Goal: Book appointment/travel/reservation

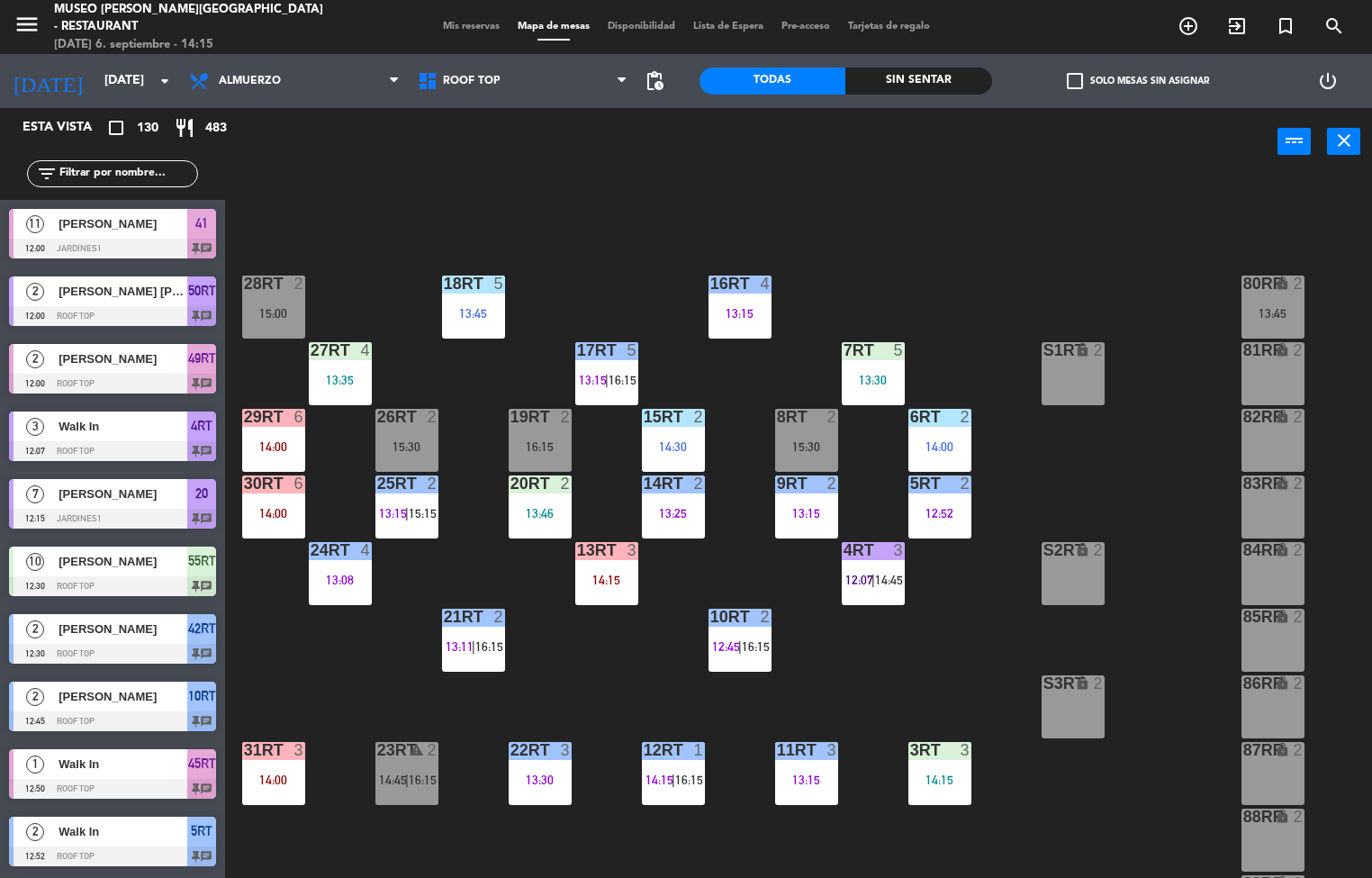
scroll to position [667, 0]
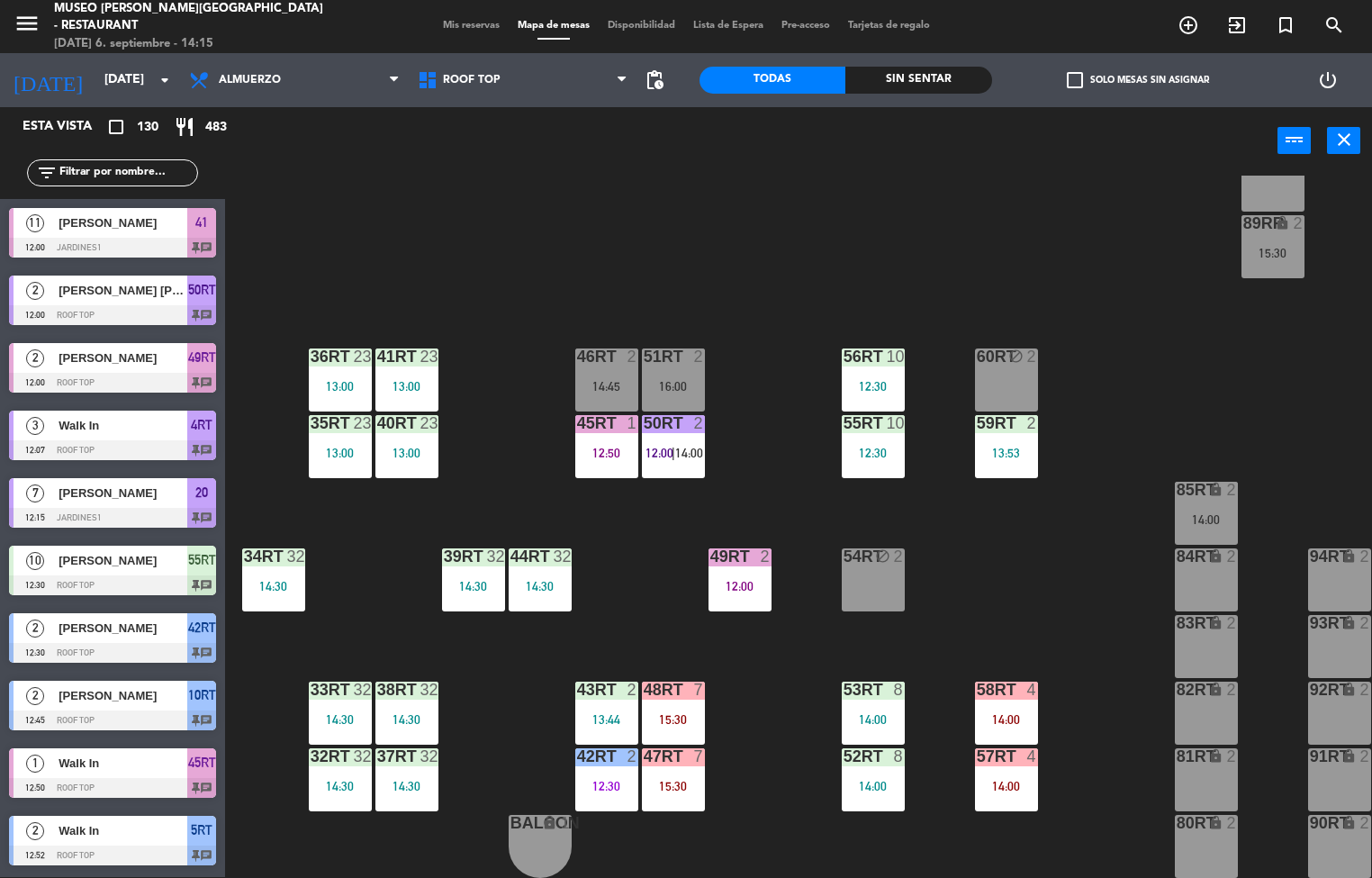
click at [672, 415] on div at bounding box center [673, 423] width 30 height 16
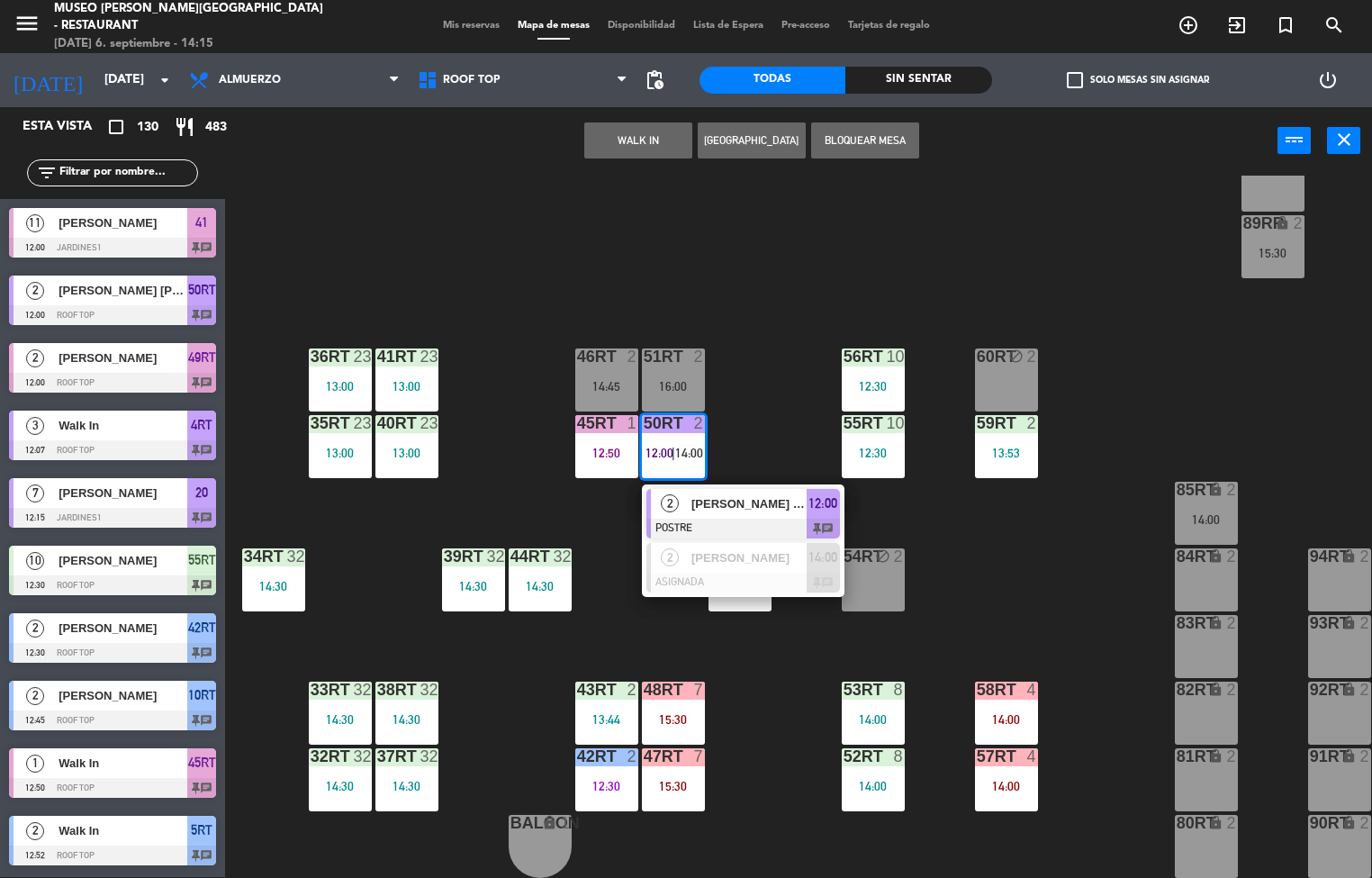
click at [1021, 497] on div "18RT 5 13:45 16RT 4 13:15 28RT 2 15:00 80RR lock 2 13:45 27RT 4 13:35 7RT 5 13:…" at bounding box center [805, 526] width 1133 height 702
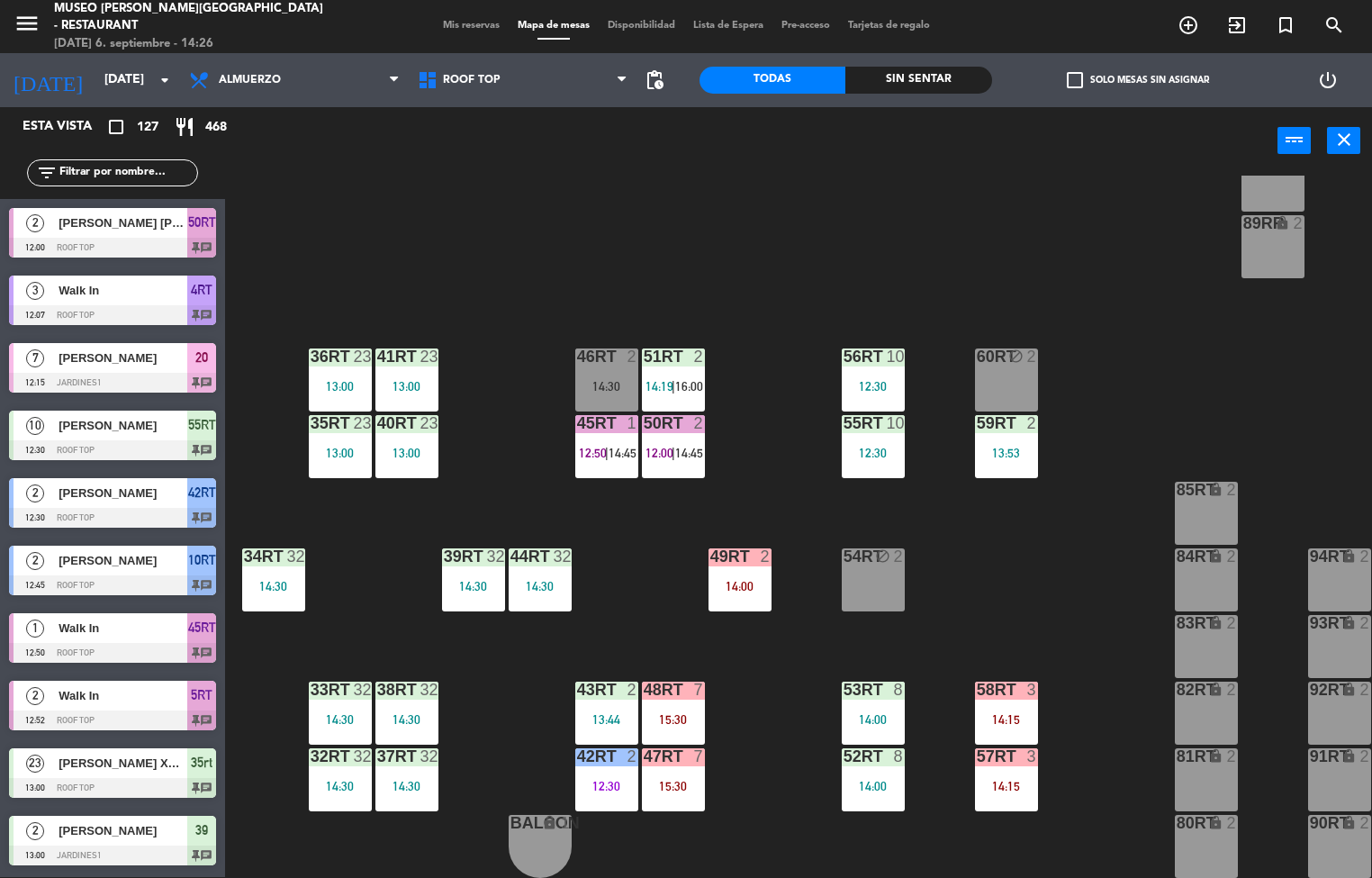
click at [345, 713] on div "14:30" at bounding box center [341, 719] width 63 height 13
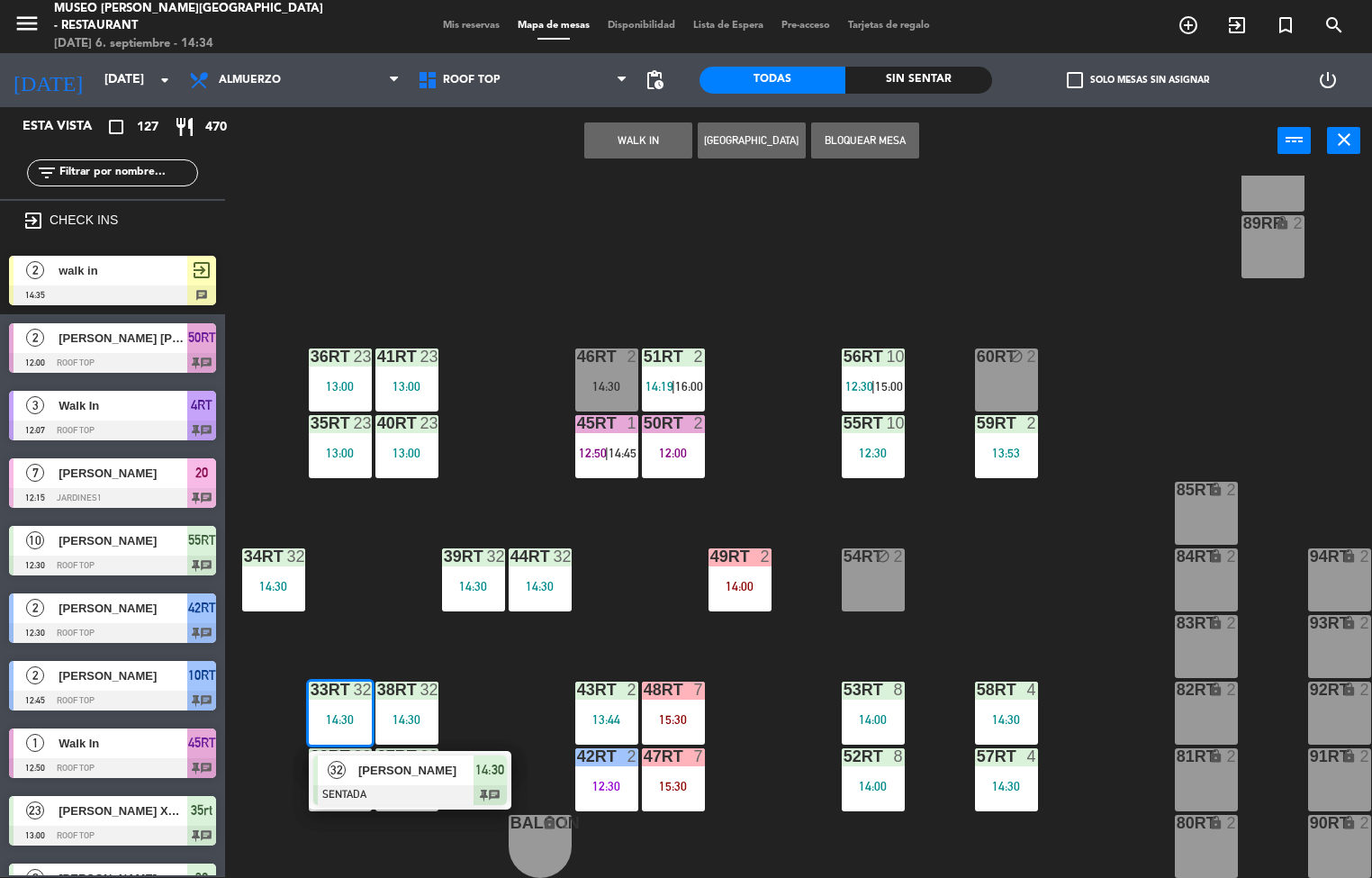
click at [431, 761] on span "[PERSON_NAME]" at bounding box center [416, 769] width 115 height 19
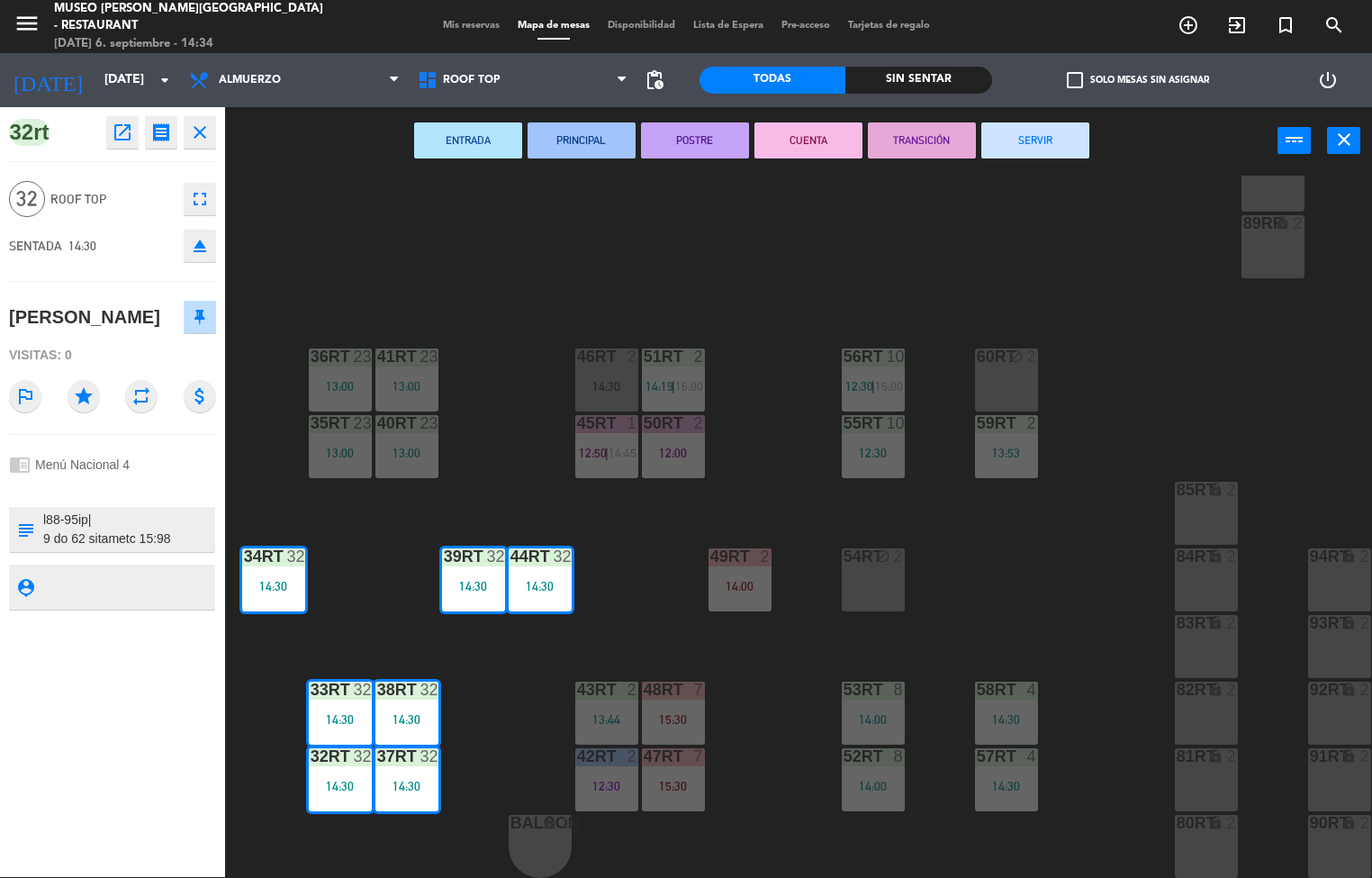
click at [119, 135] on icon "open_in_new" at bounding box center [123, 133] width 22 height 22
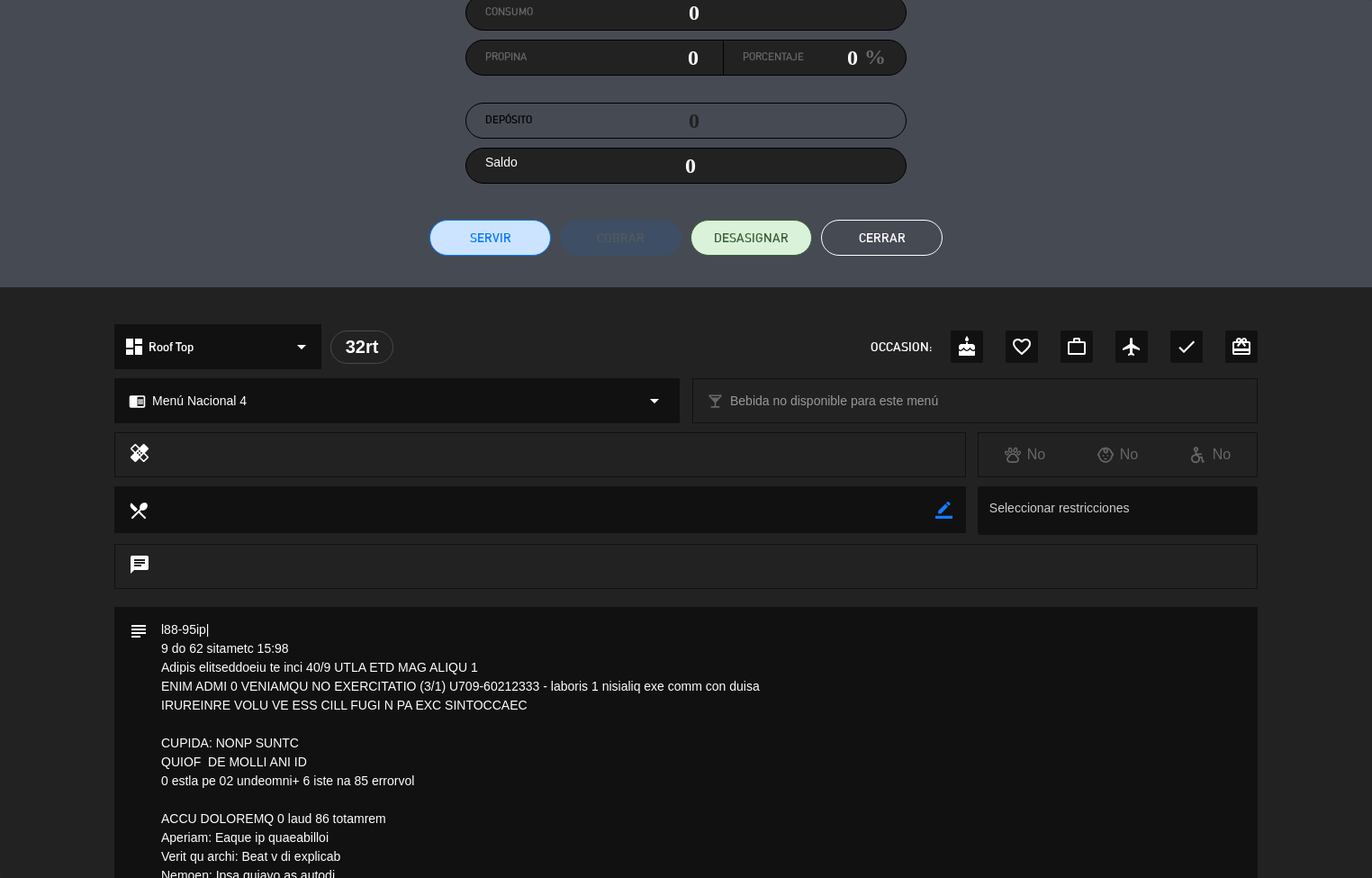
scroll to position [259, 0]
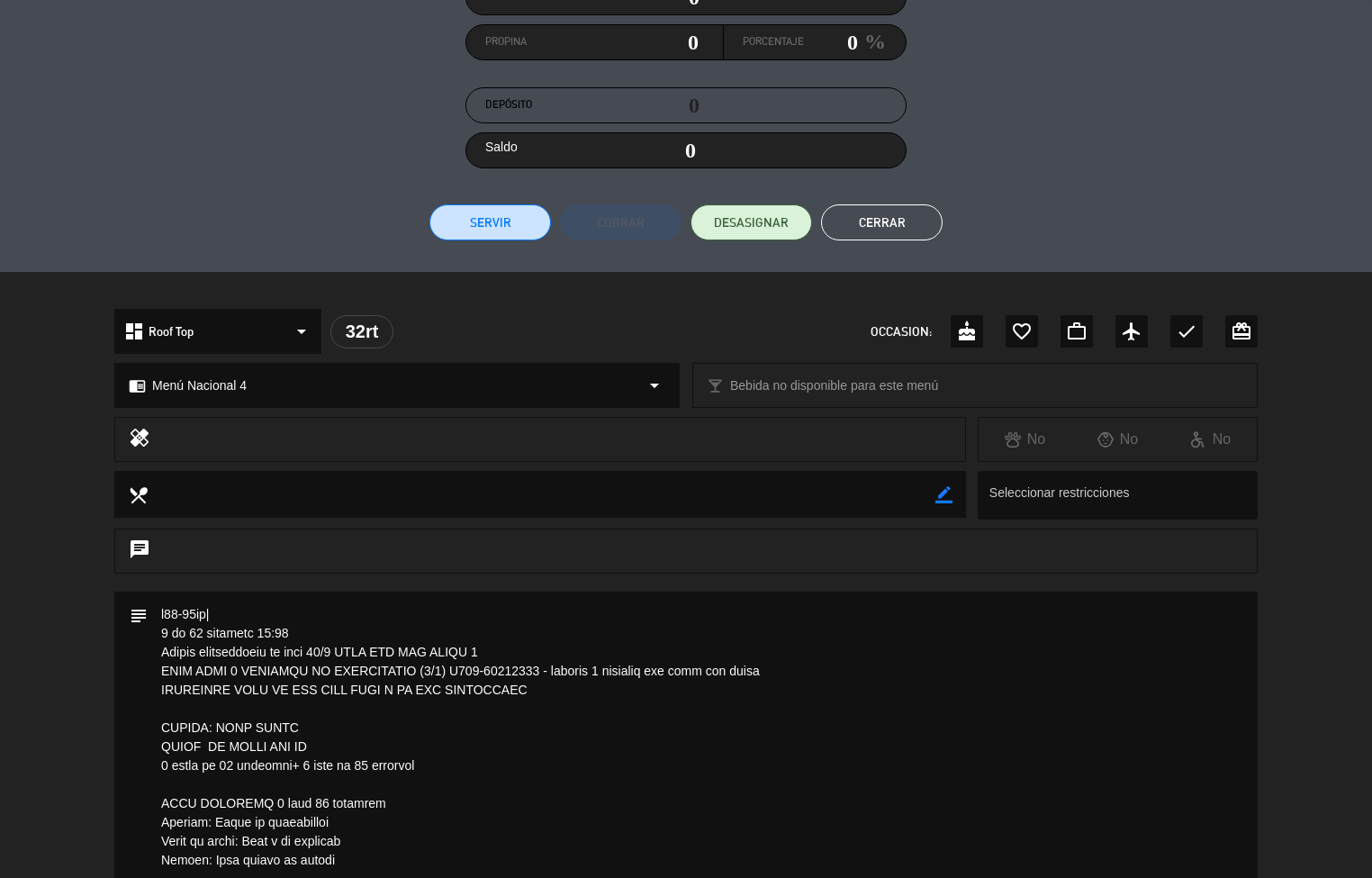
click at [900, 222] on button "Cerrar" at bounding box center [881, 222] width 122 height 36
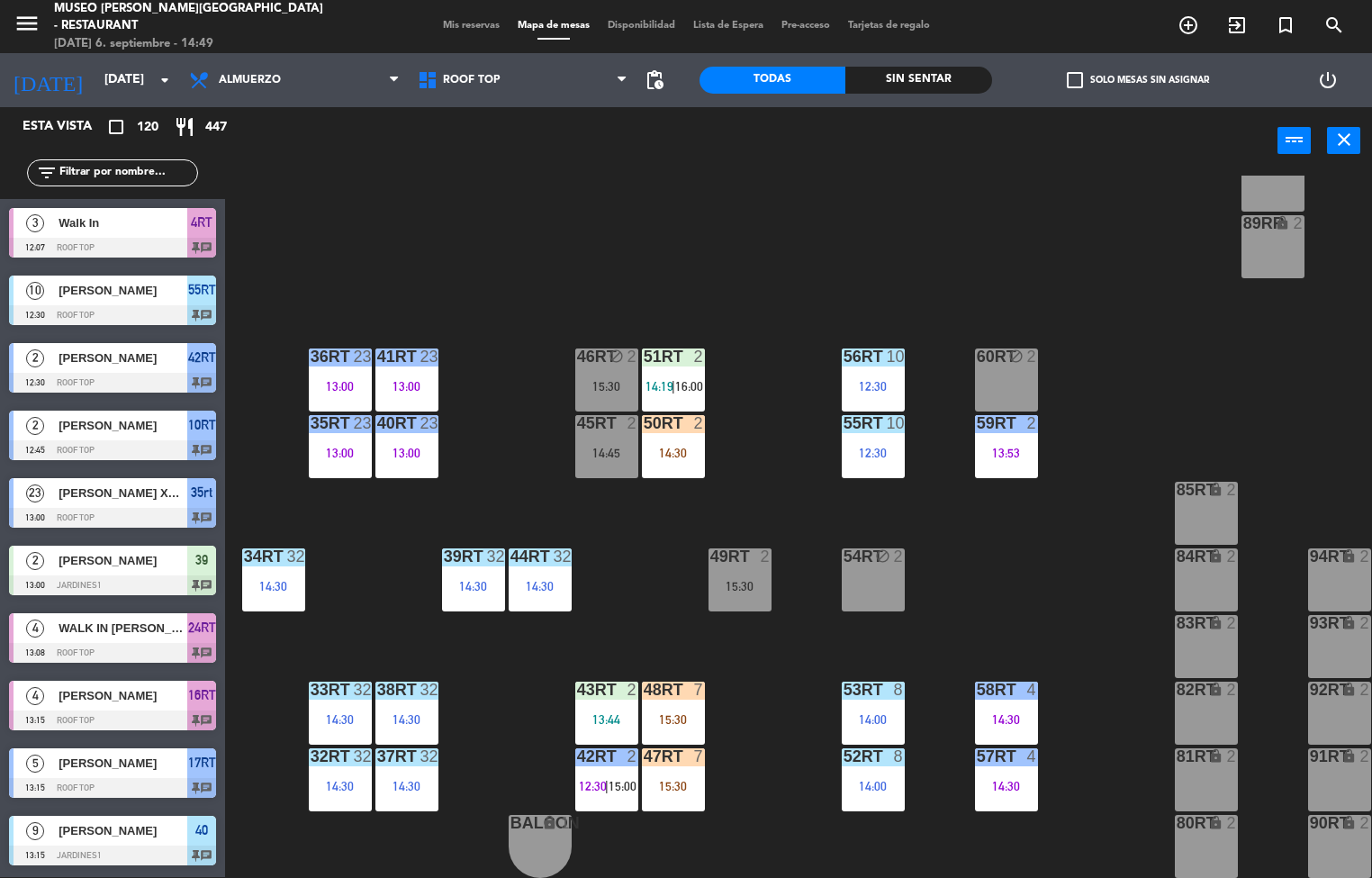
scroll to position [1, 0]
click at [417, 380] on div "13:00" at bounding box center [407, 386] width 63 height 13
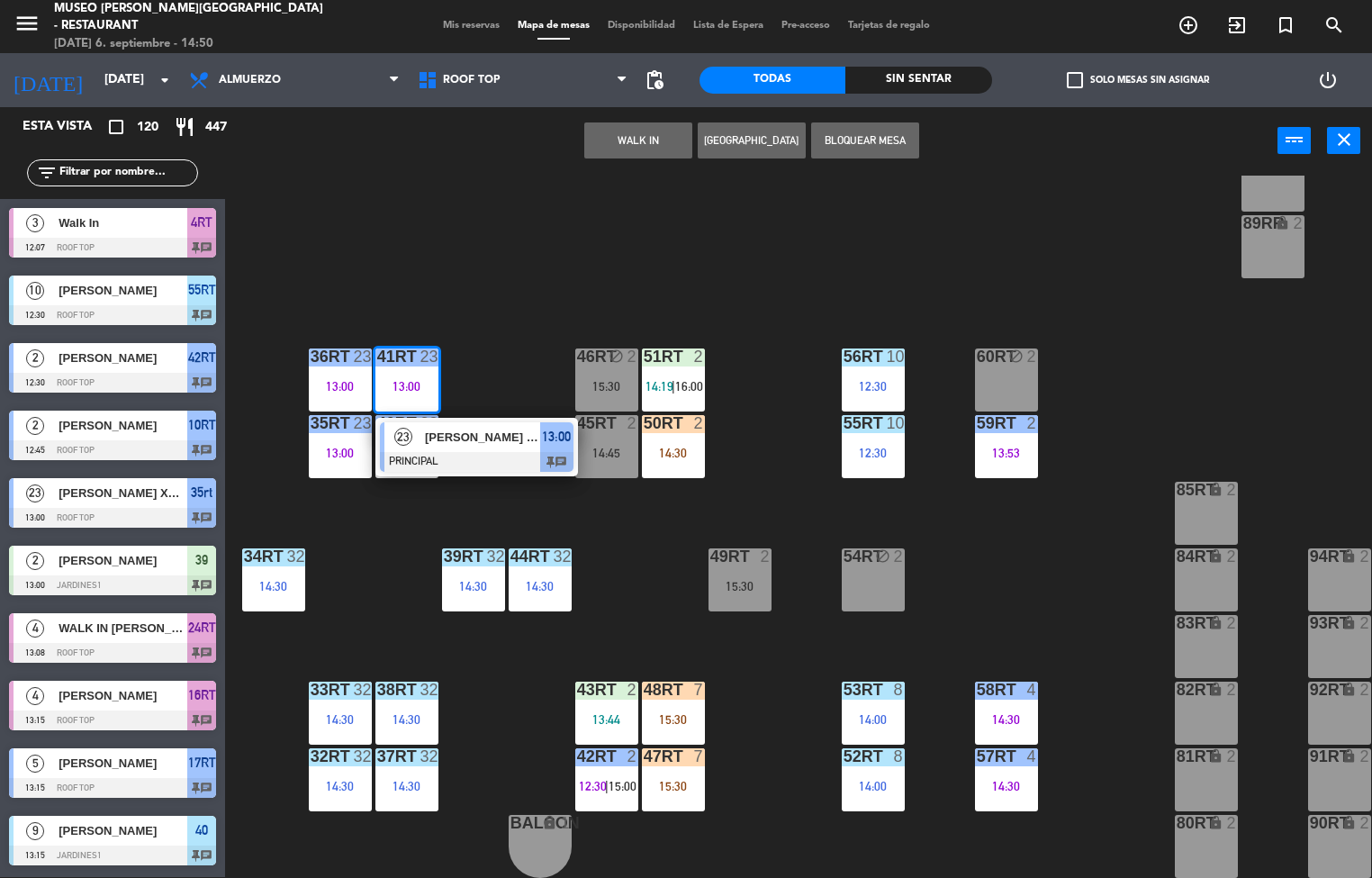
click at [464, 452] on div at bounding box center [477, 462] width 194 height 20
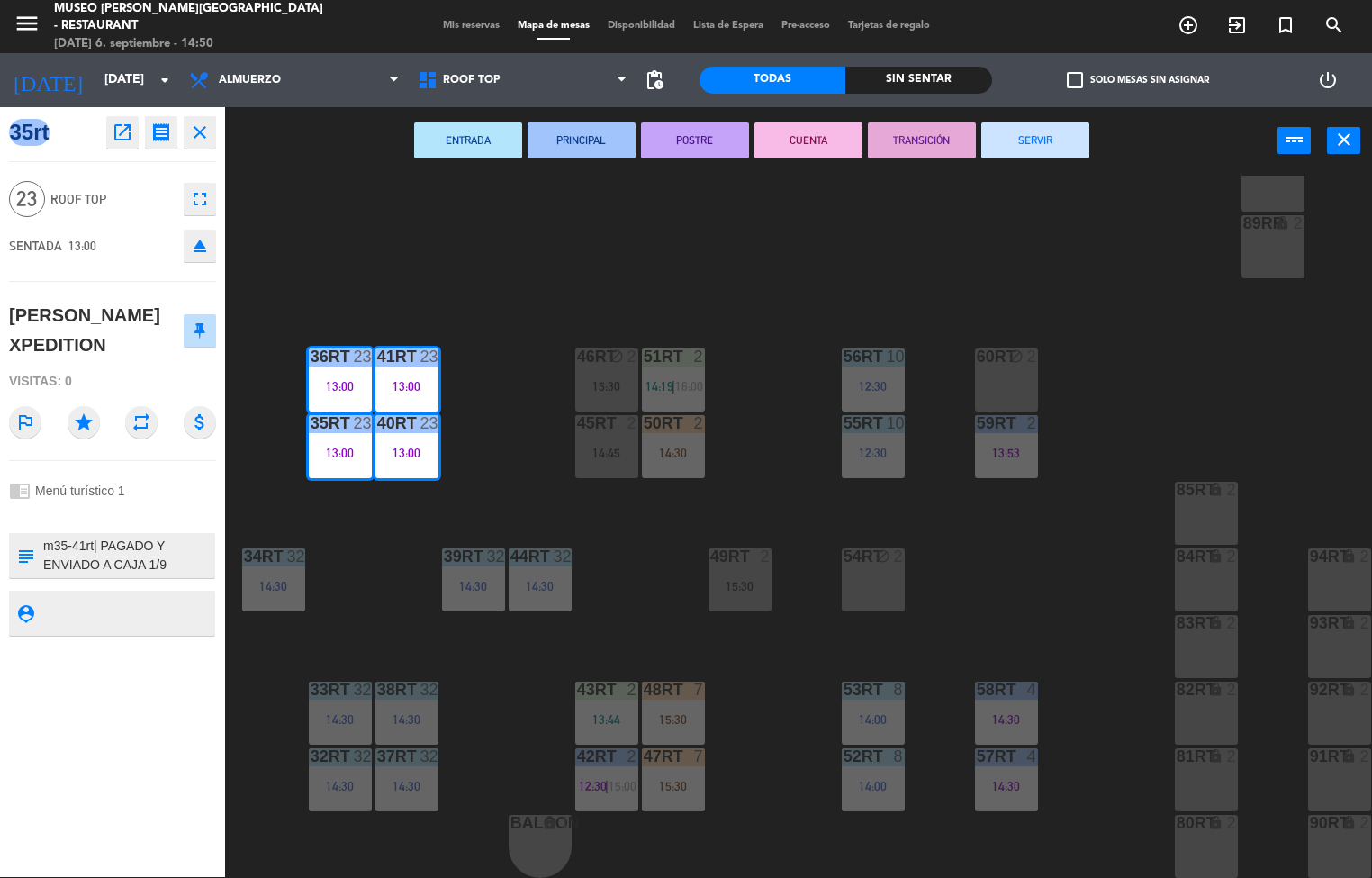
click at [119, 138] on icon "open_in_new" at bounding box center [123, 133] width 22 height 22
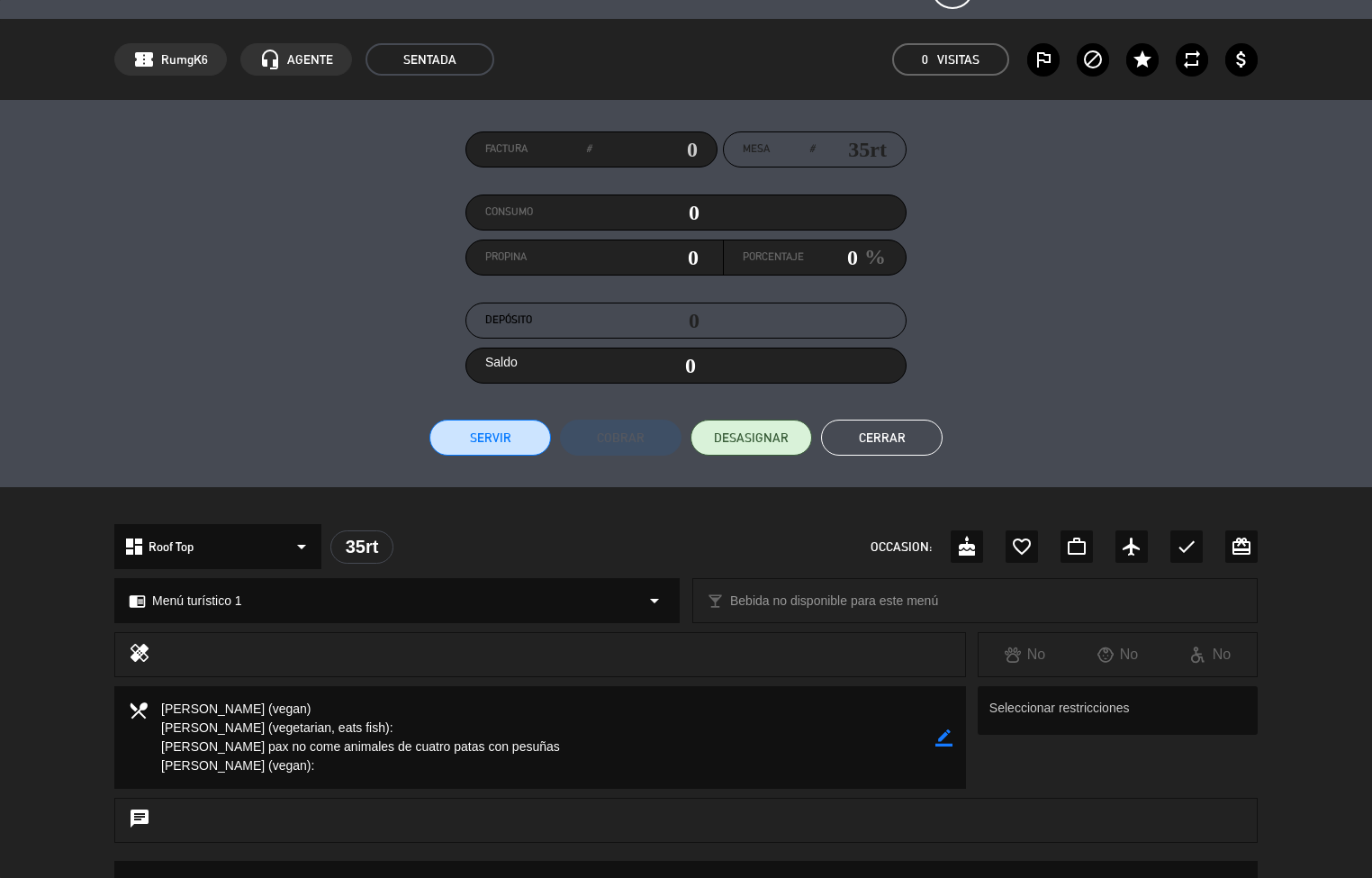
scroll to position [41, 0]
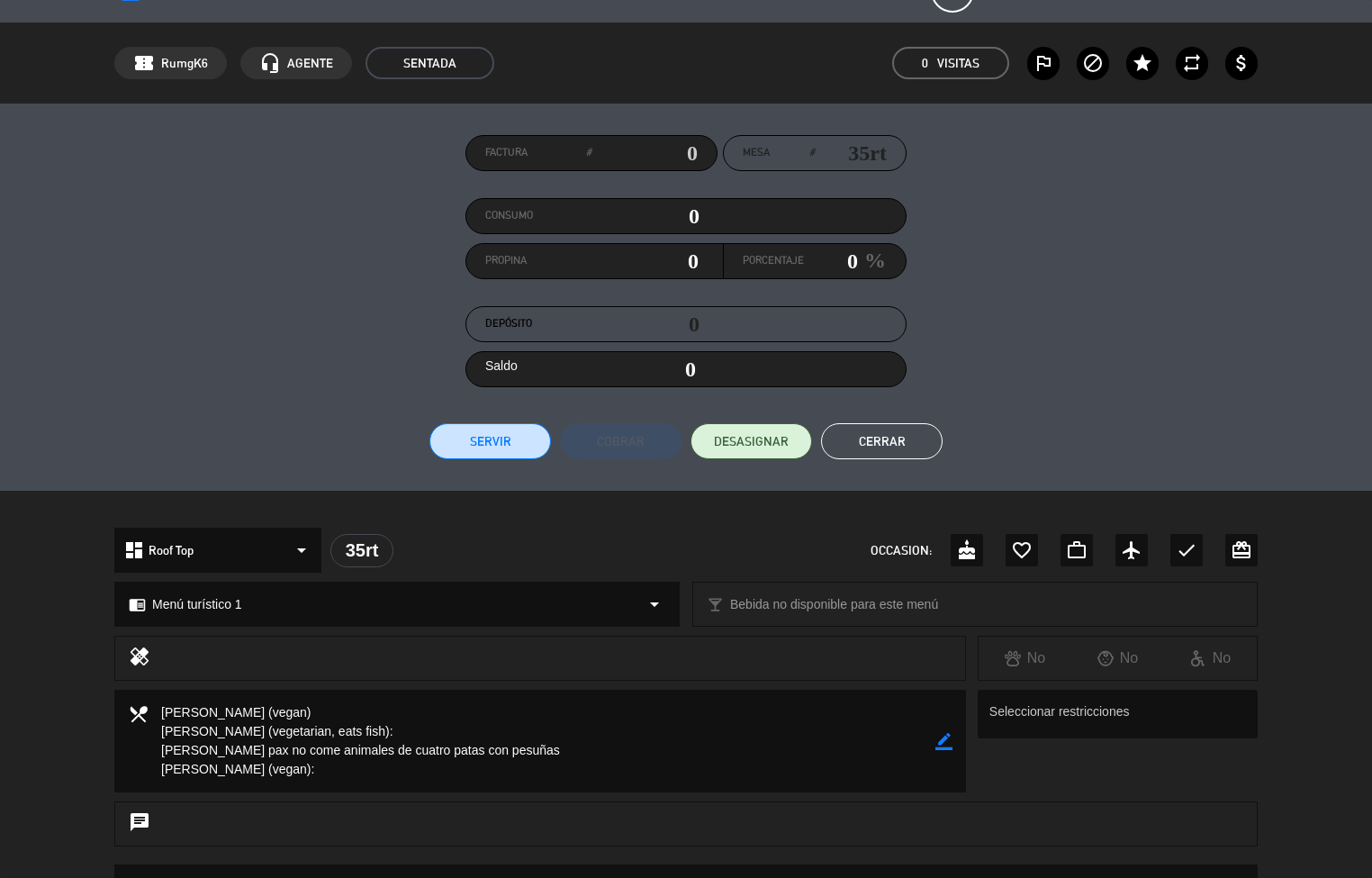
click at [895, 436] on button "Cerrar" at bounding box center [881, 440] width 122 height 36
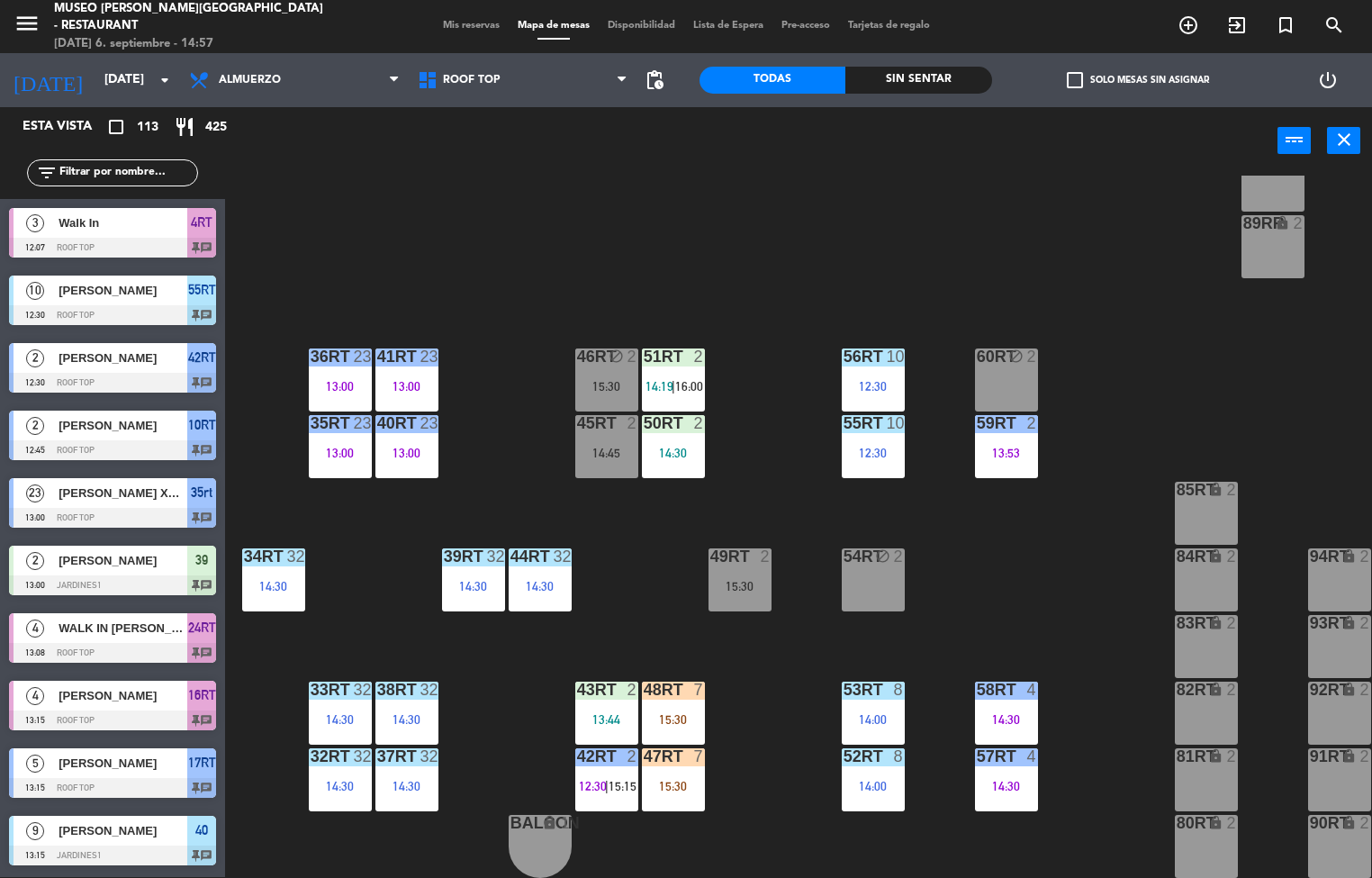
click at [378, 748] on div "32" at bounding box center [369, 756] width 30 height 16
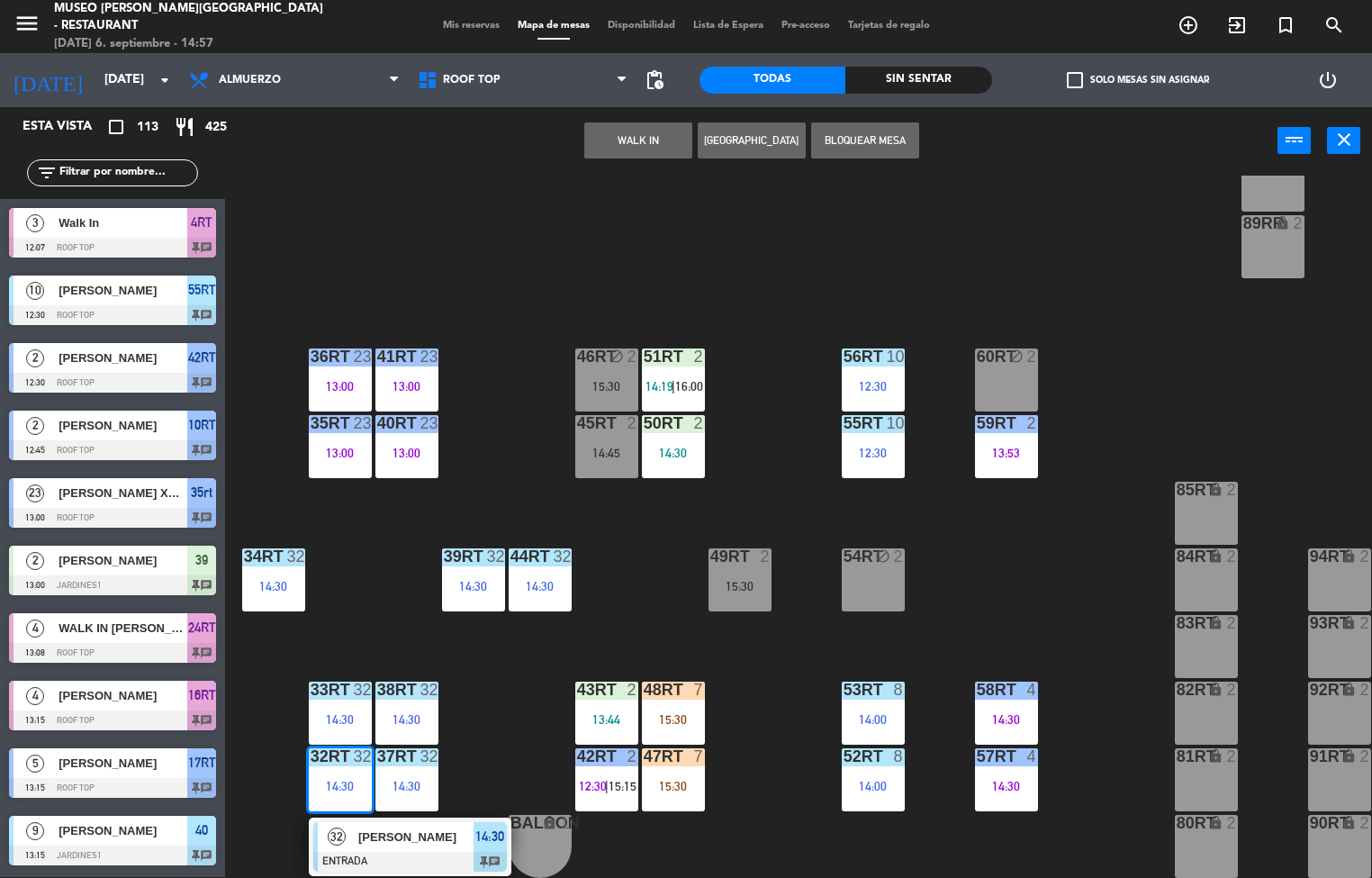
click at [1234, 851] on div "80RT lock 2" at bounding box center [1207, 846] width 63 height 63
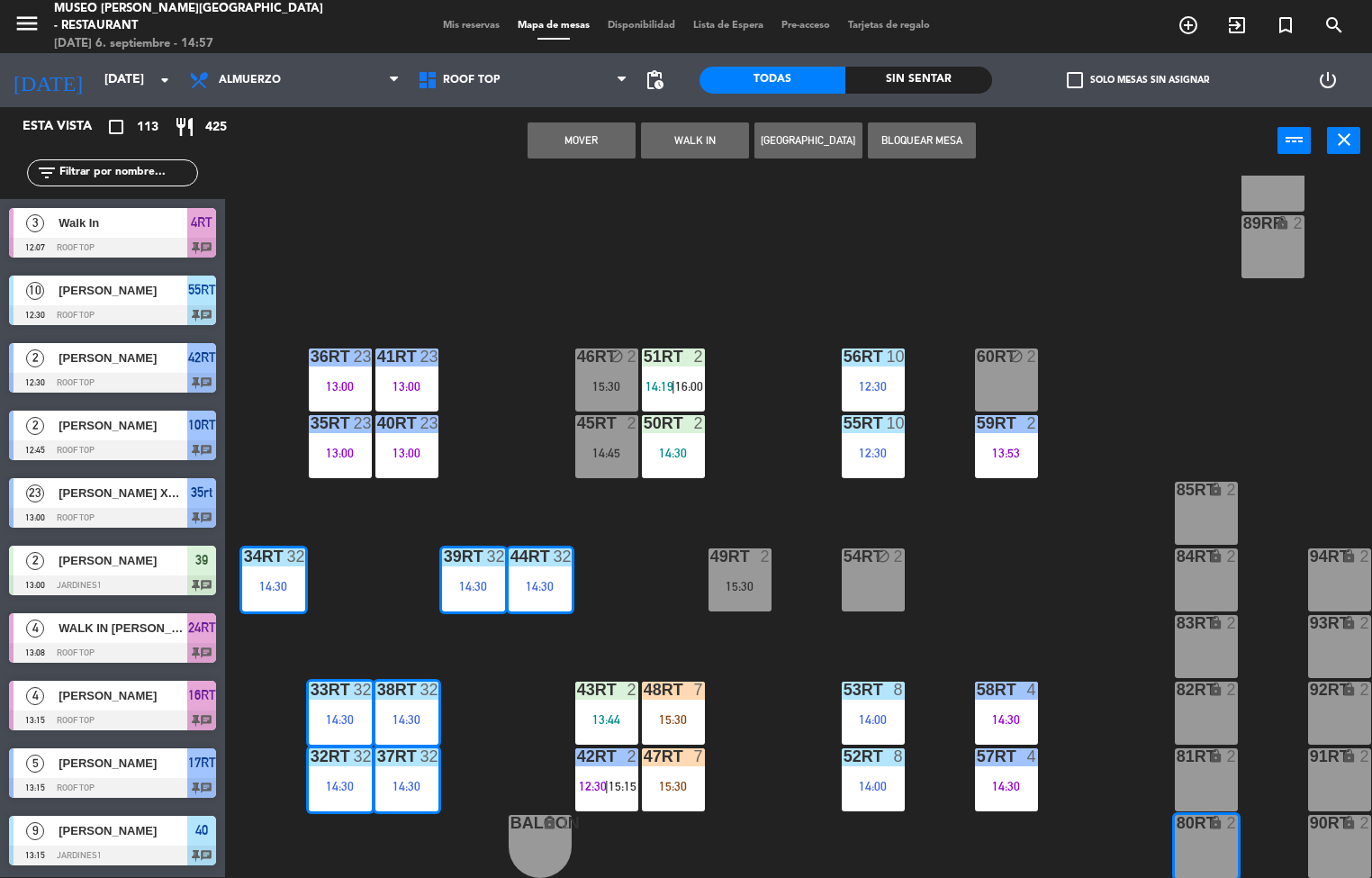
click at [423, 795] on div "37rt 32 14:30" at bounding box center [407, 780] width 63 height 63
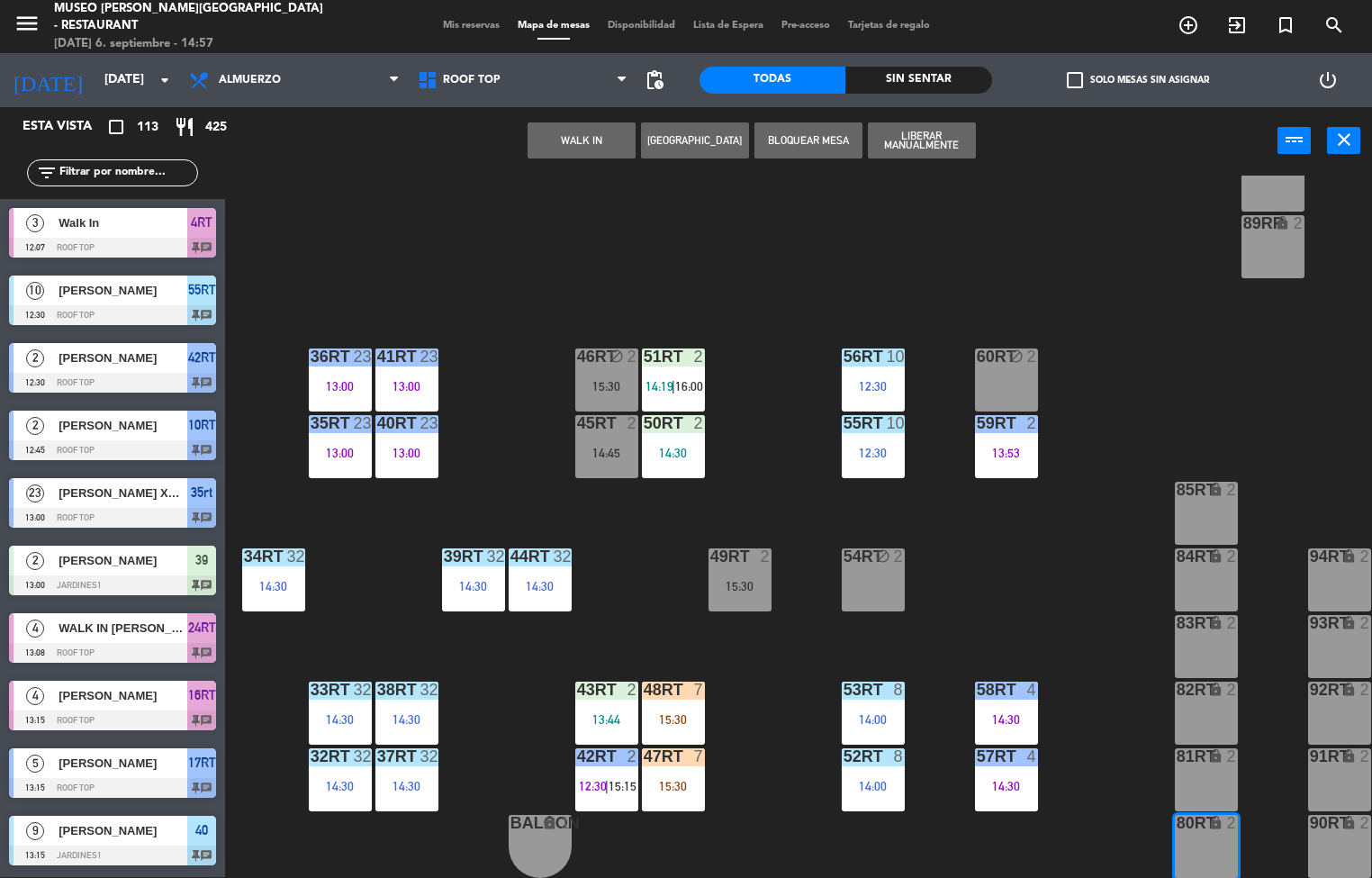
click at [1105, 809] on div "18RT 5 13:45 16RT 4 13:15 28RT 2 14:00 80RR lock 2 27RT 4 13:35 7RT 5 13:30 S1R…" at bounding box center [805, 526] width 1133 height 702
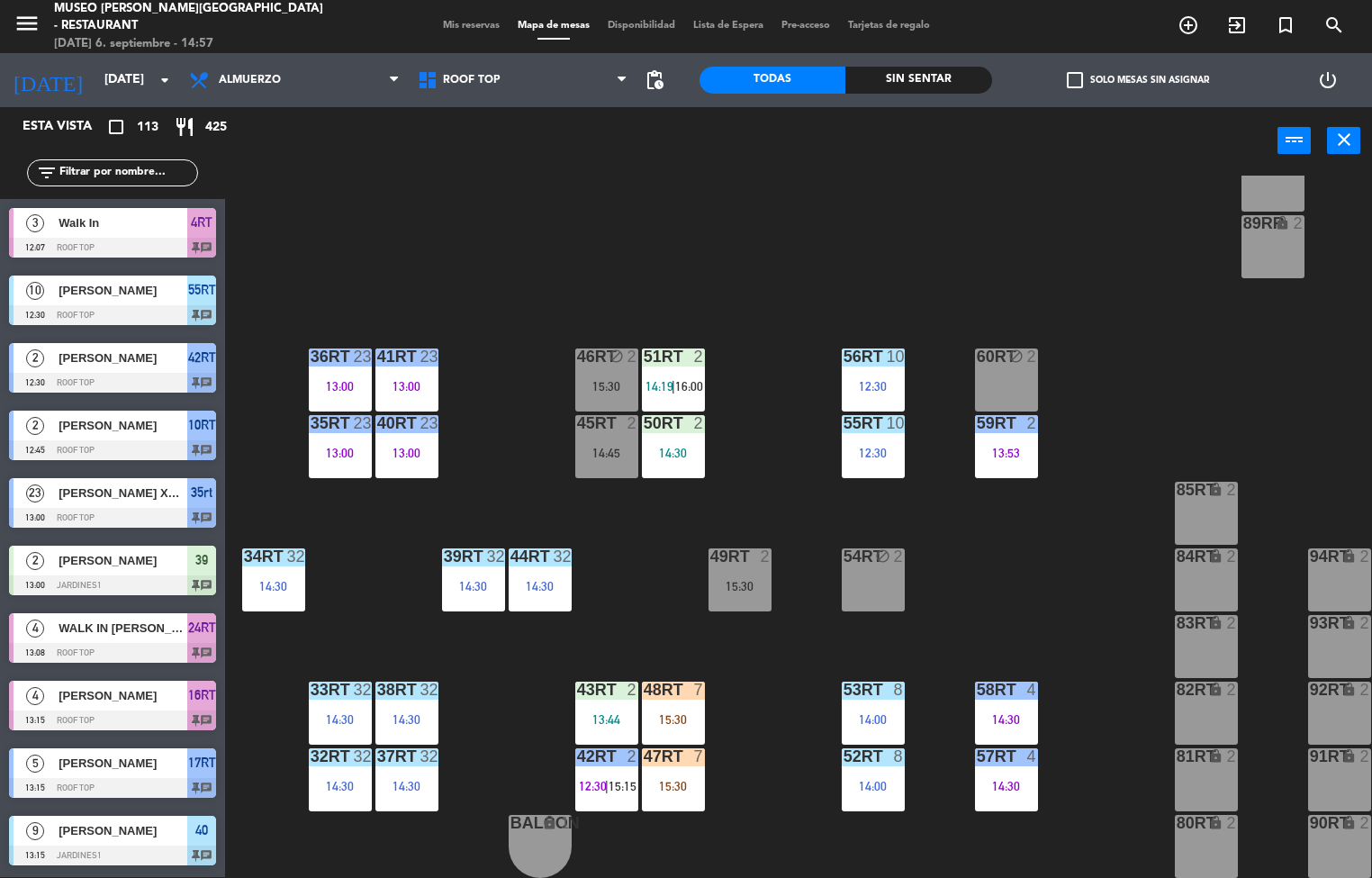
click at [330, 713] on div "14:30" at bounding box center [341, 719] width 63 height 13
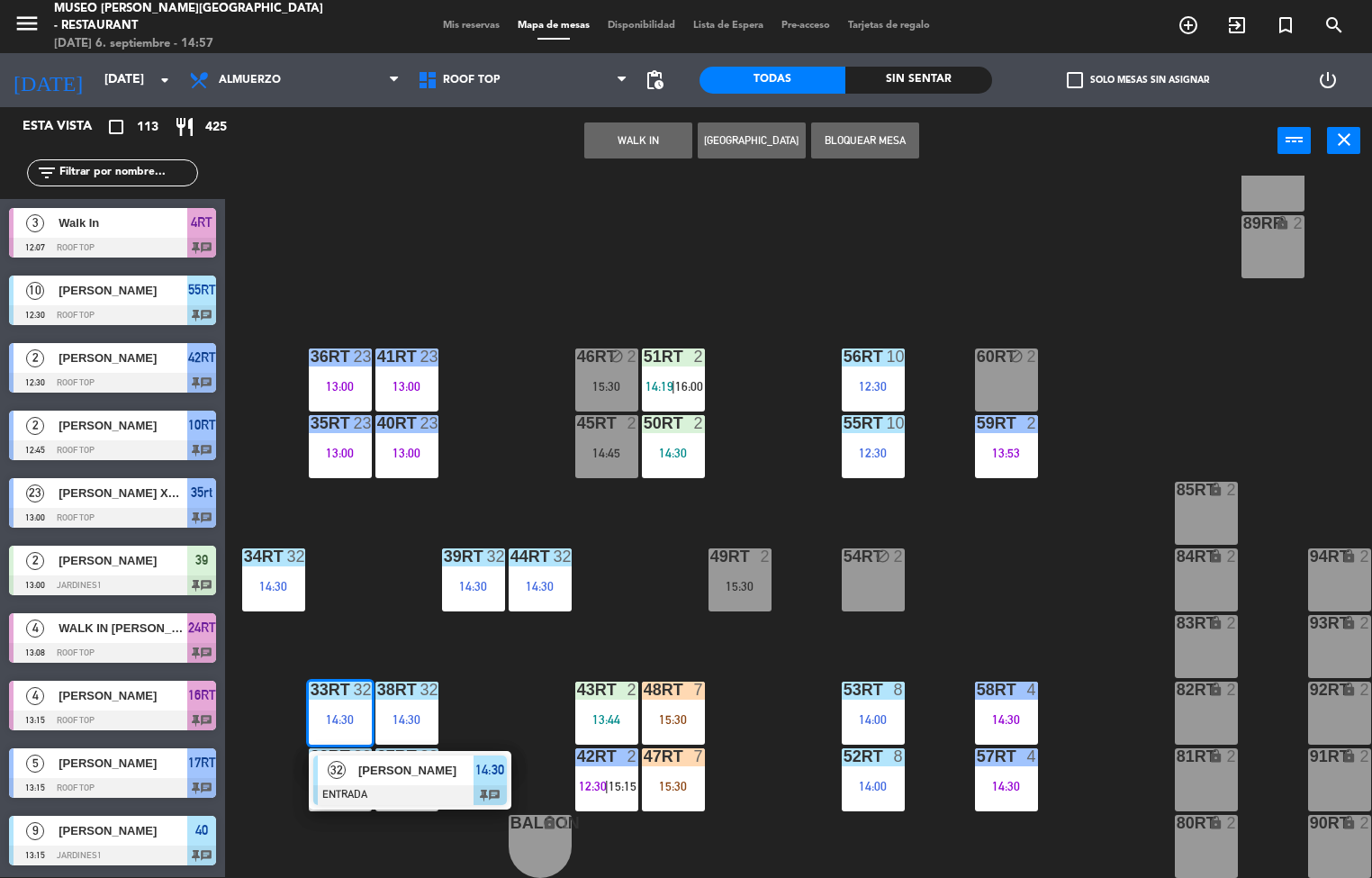
click at [351, 756] on div "32" at bounding box center [337, 770] width 39 height 30
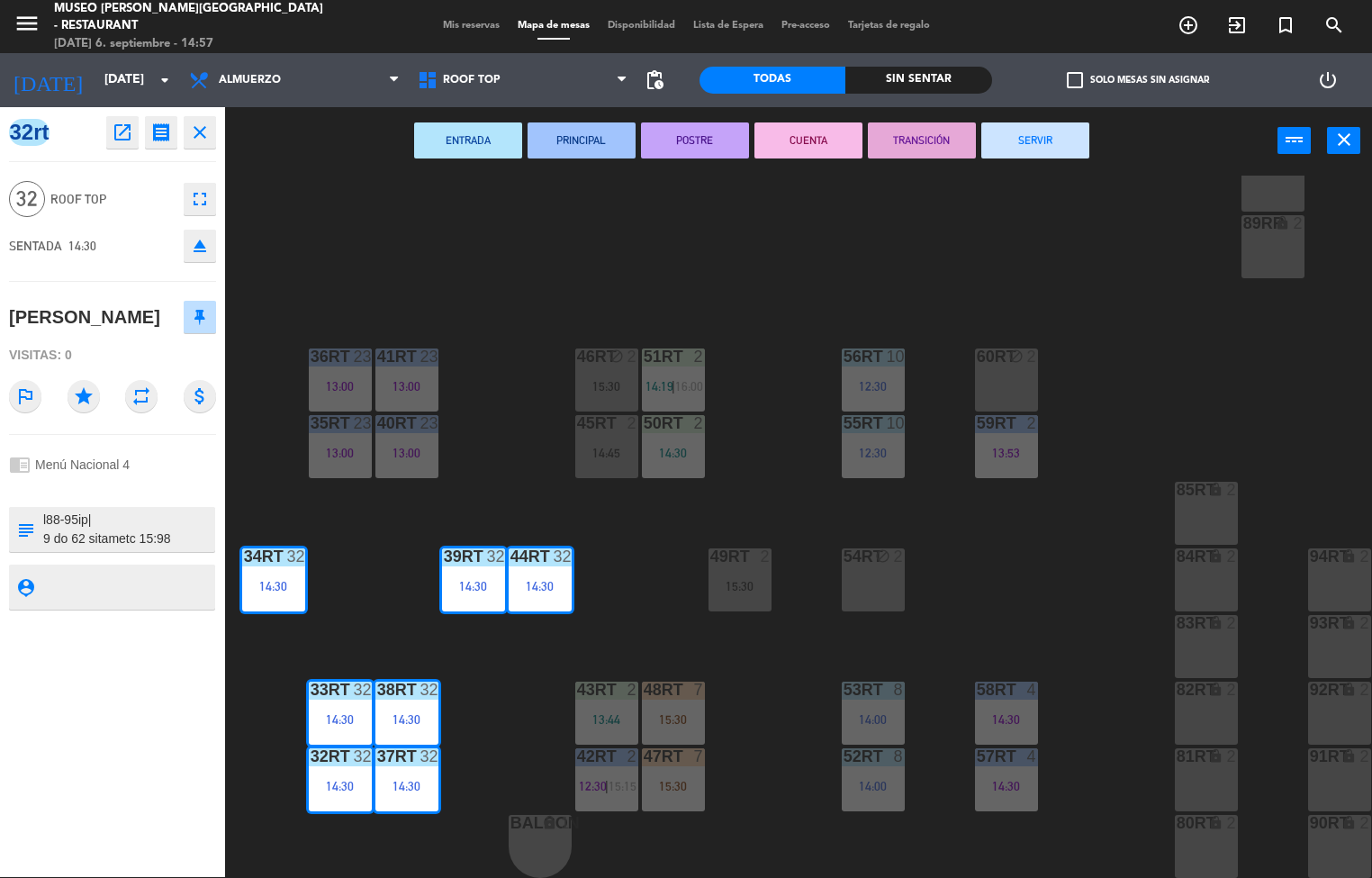
click at [114, 141] on icon "open_in_new" at bounding box center [123, 133] width 22 height 22
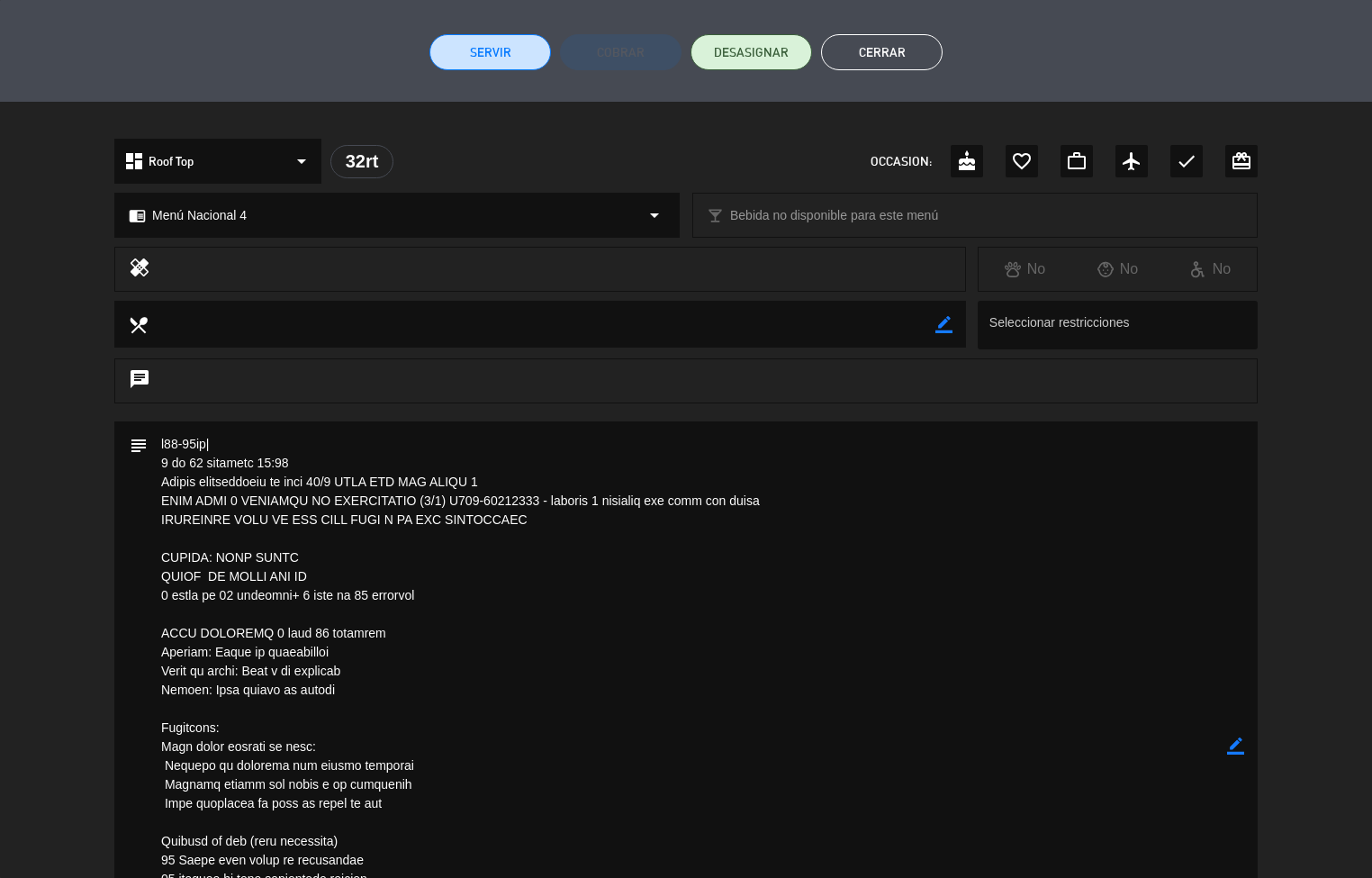
scroll to position [427, 0]
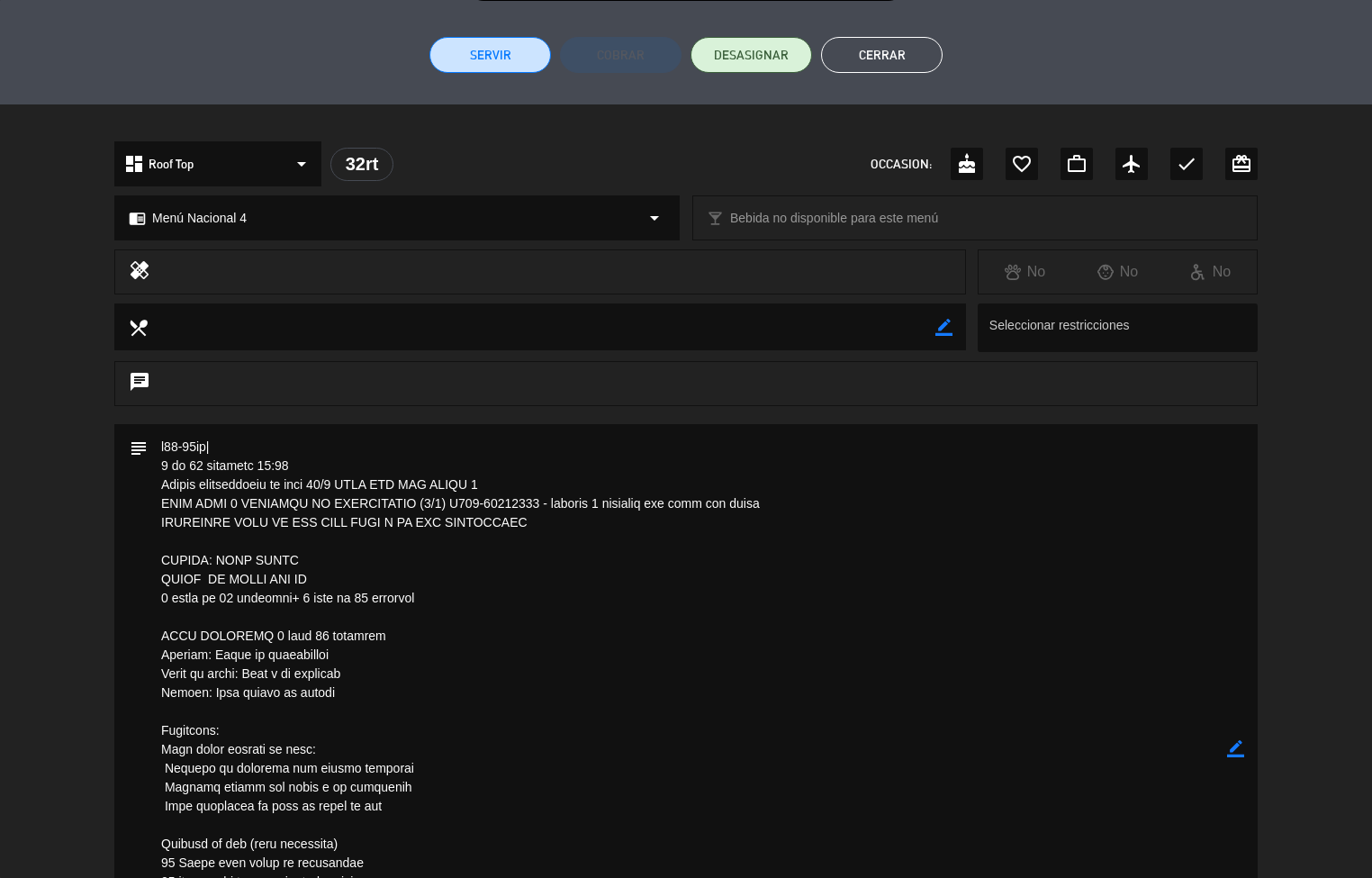
click at [894, 54] on button "Cerrar" at bounding box center [881, 54] width 122 height 36
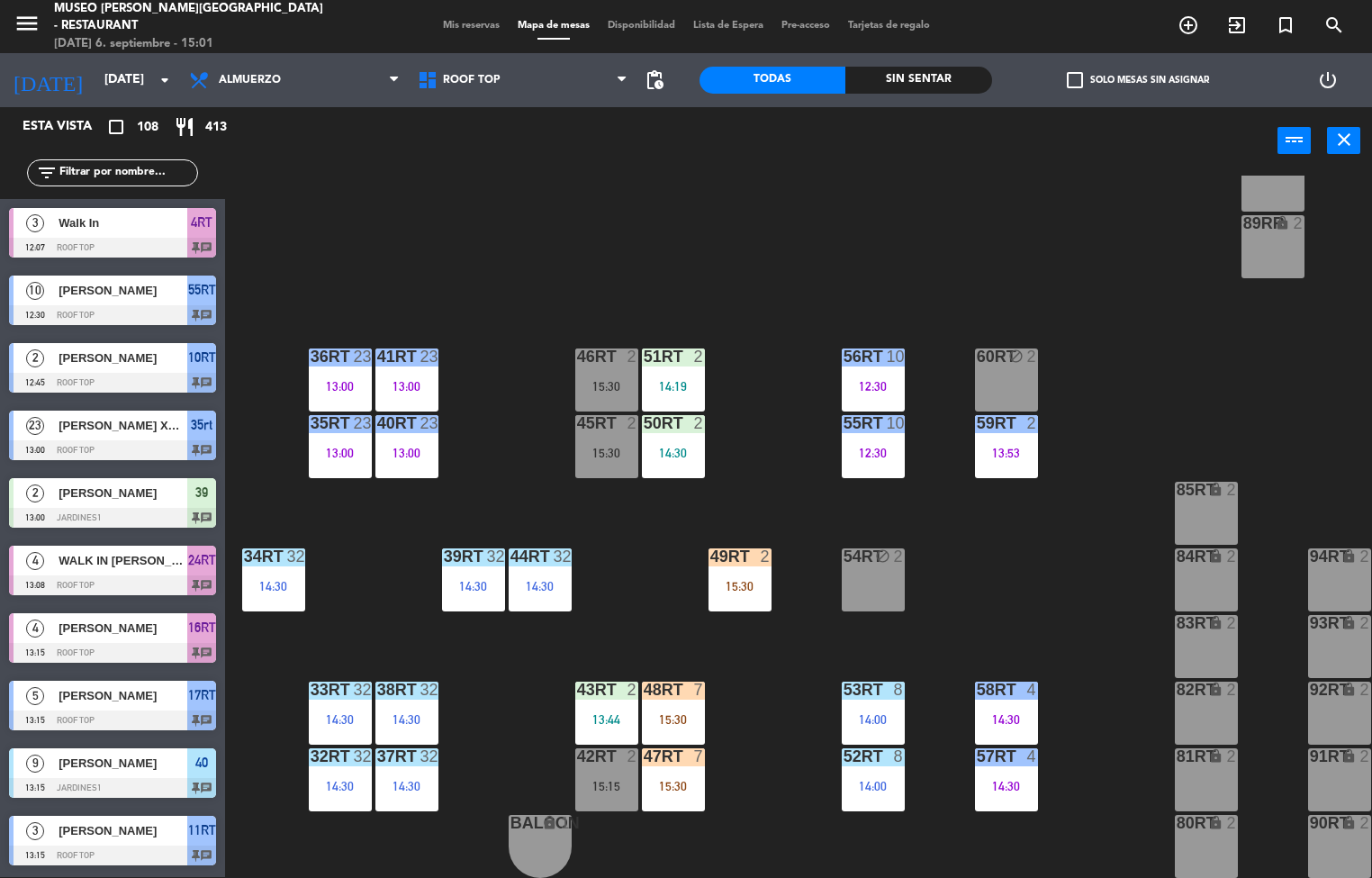
scroll to position [1, 0]
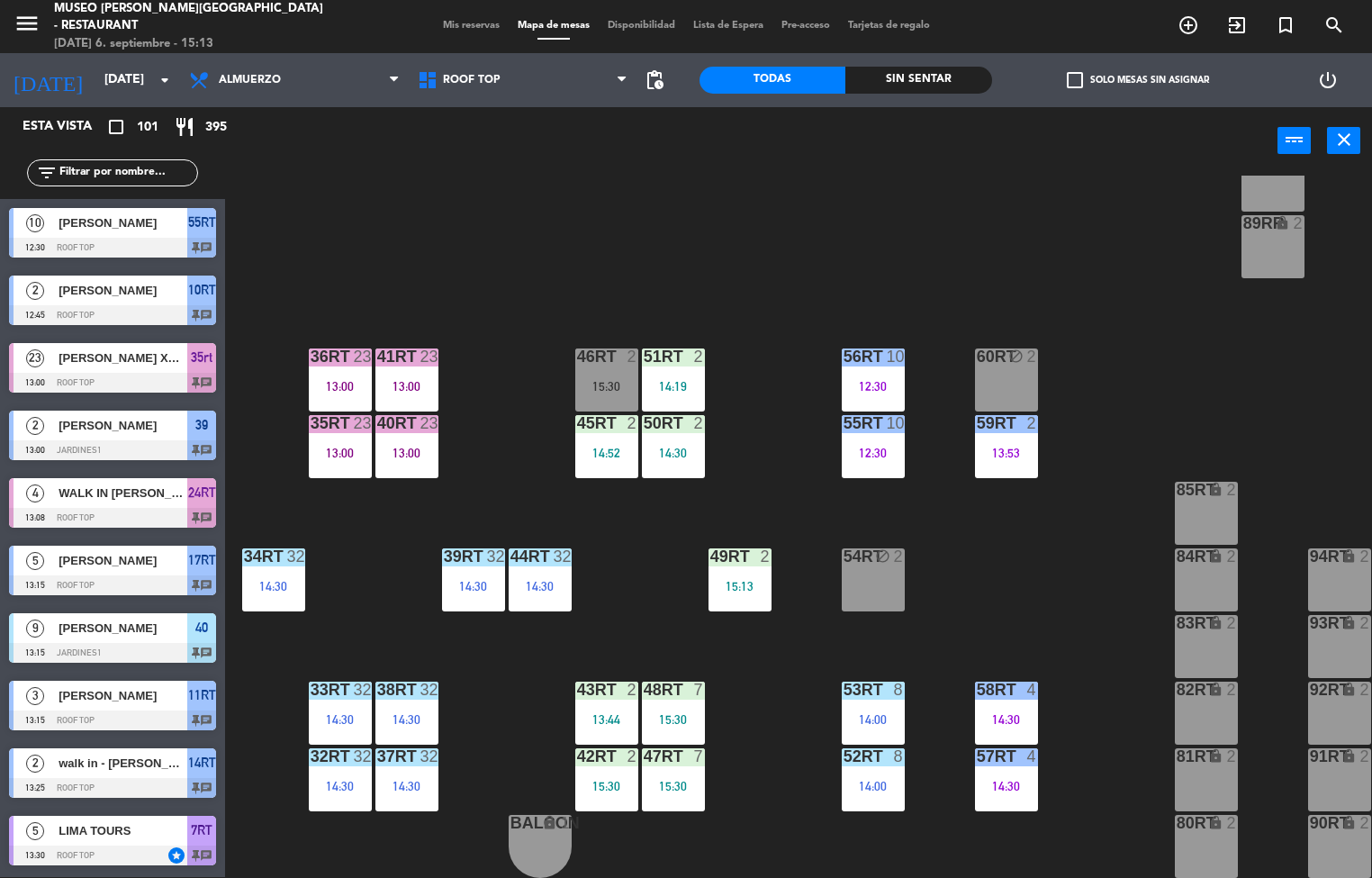
click at [428, 681] on div "32" at bounding box center [429, 689] width 18 height 16
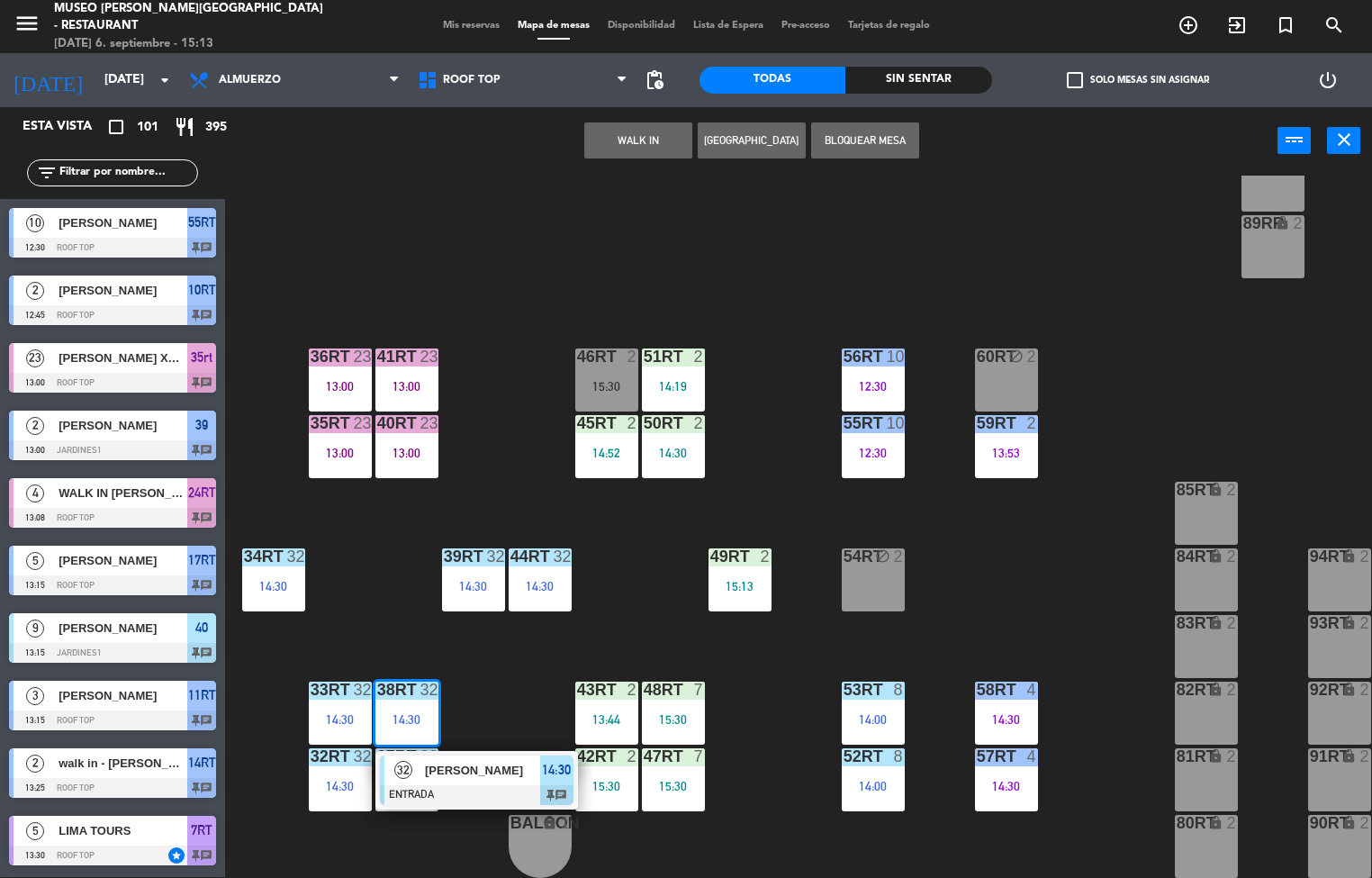
click at [503, 785] on div at bounding box center [477, 795] width 194 height 20
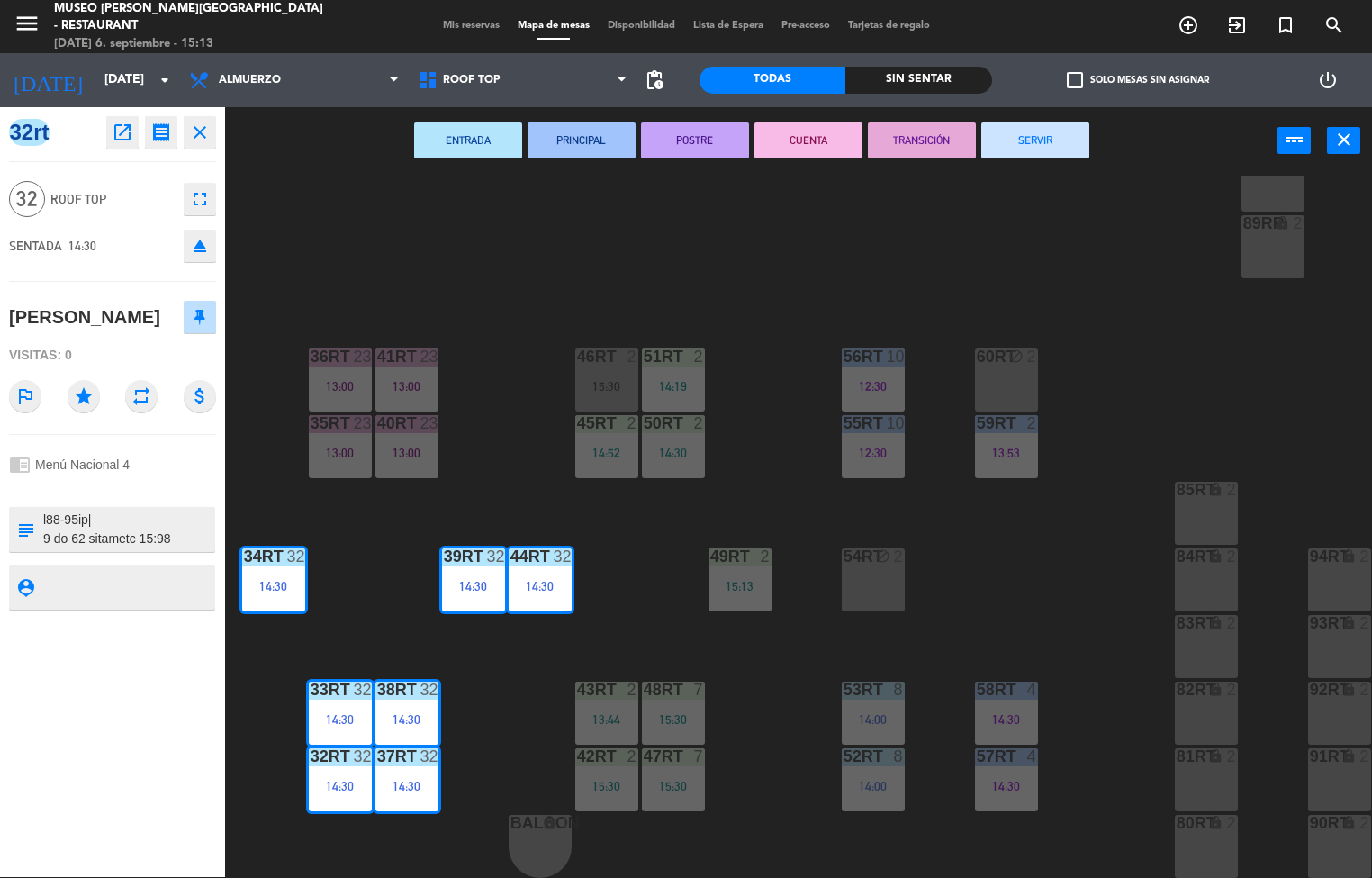
click at [122, 133] on icon "open_in_new" at bounding box center [123, 133] width 22 height 22
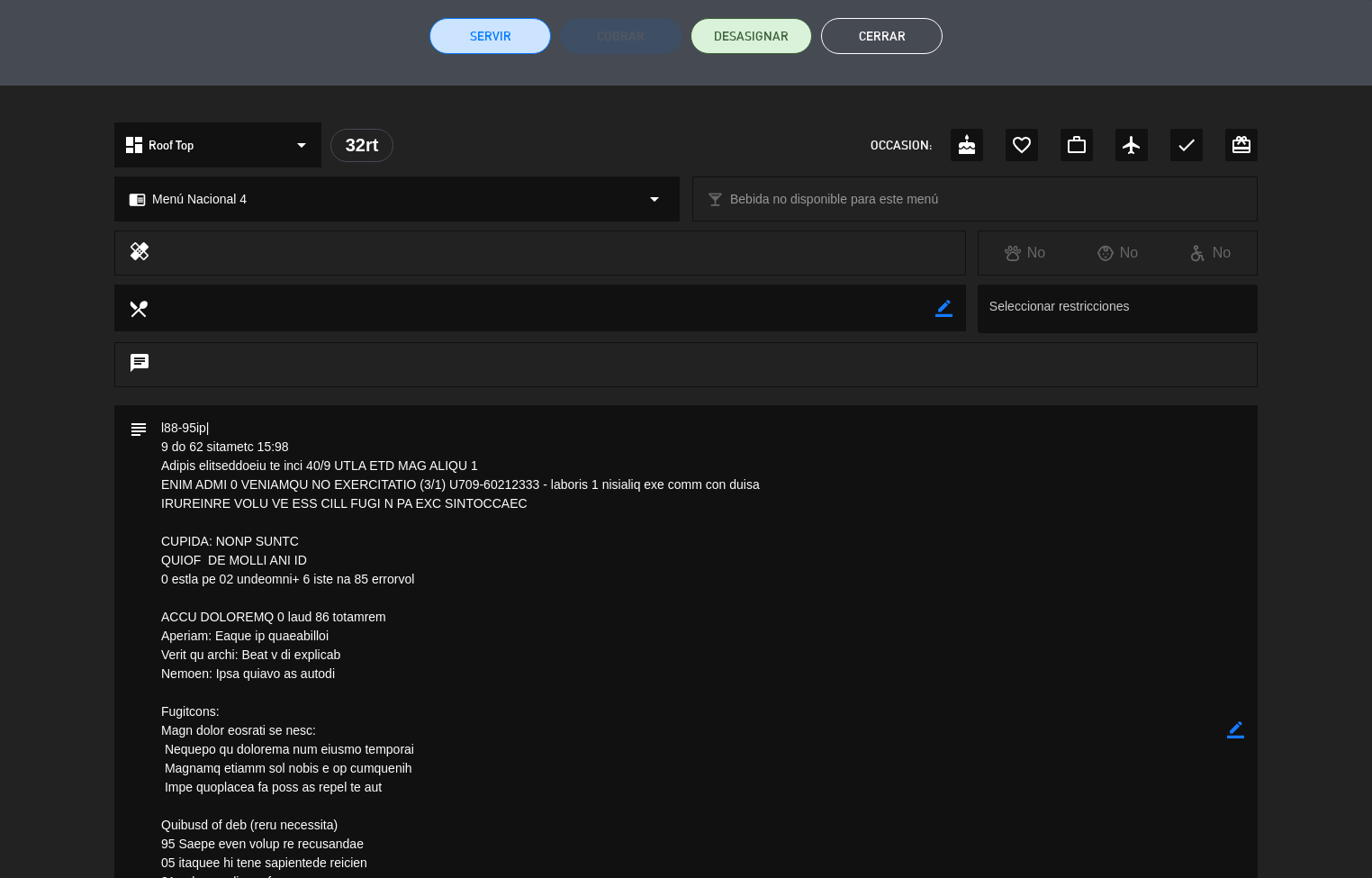
scroll to position [479, 0]
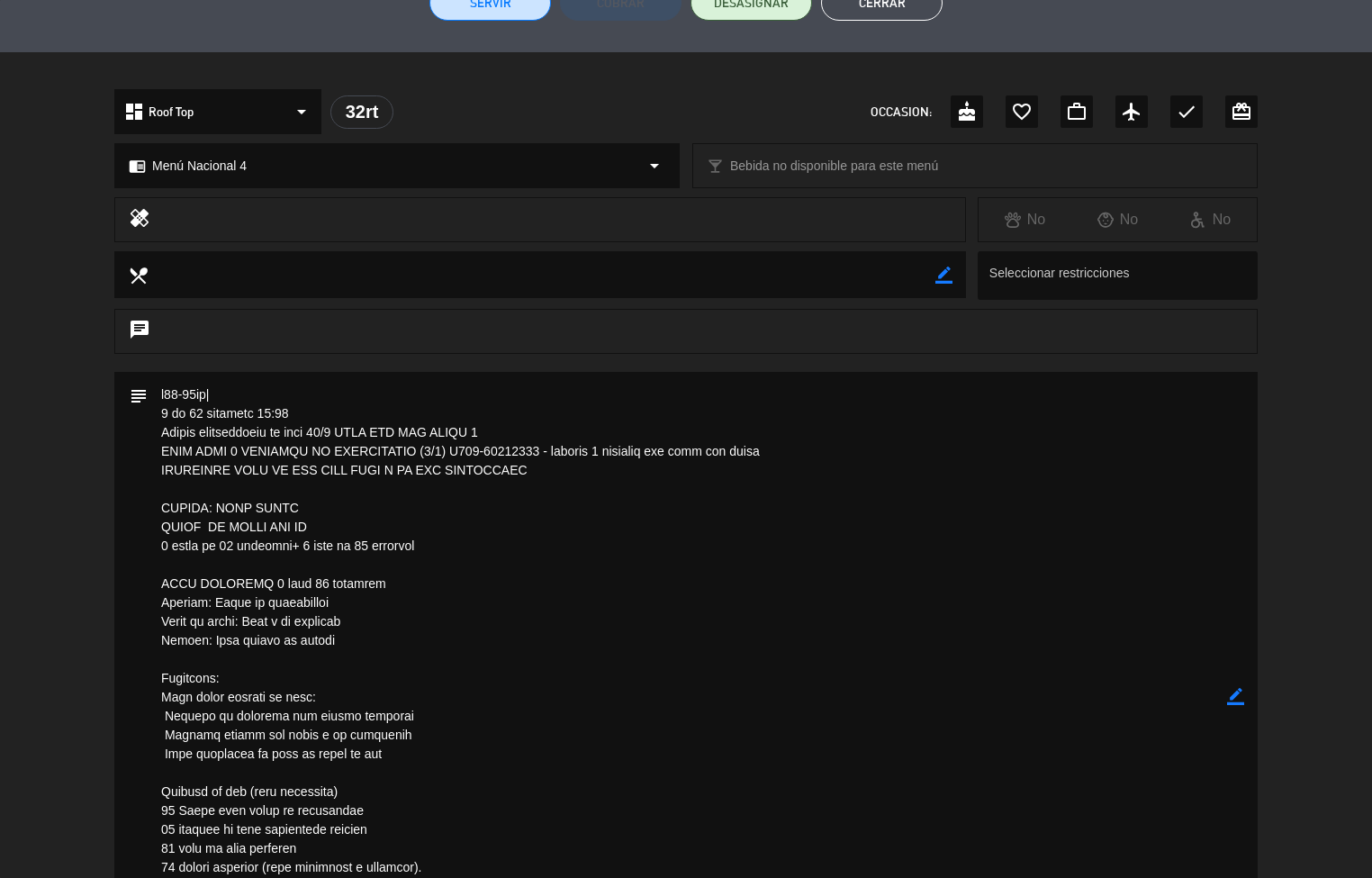
click at [509, 734] on textarea at bounding box center [687, 697] width 1079 height 650
click at [438, 743] on textarea at bounding box center [687, 697] width 1079 height 650
click at [517, 780] on textarea at bounding box center [687, 697] width 1079 height 650
click at [548, 730] on textarea at bounding box center [687, 697] width 1079 height 650
click at [581, 589] on textarea at bounding box center [687, 697] width 1079 height 650
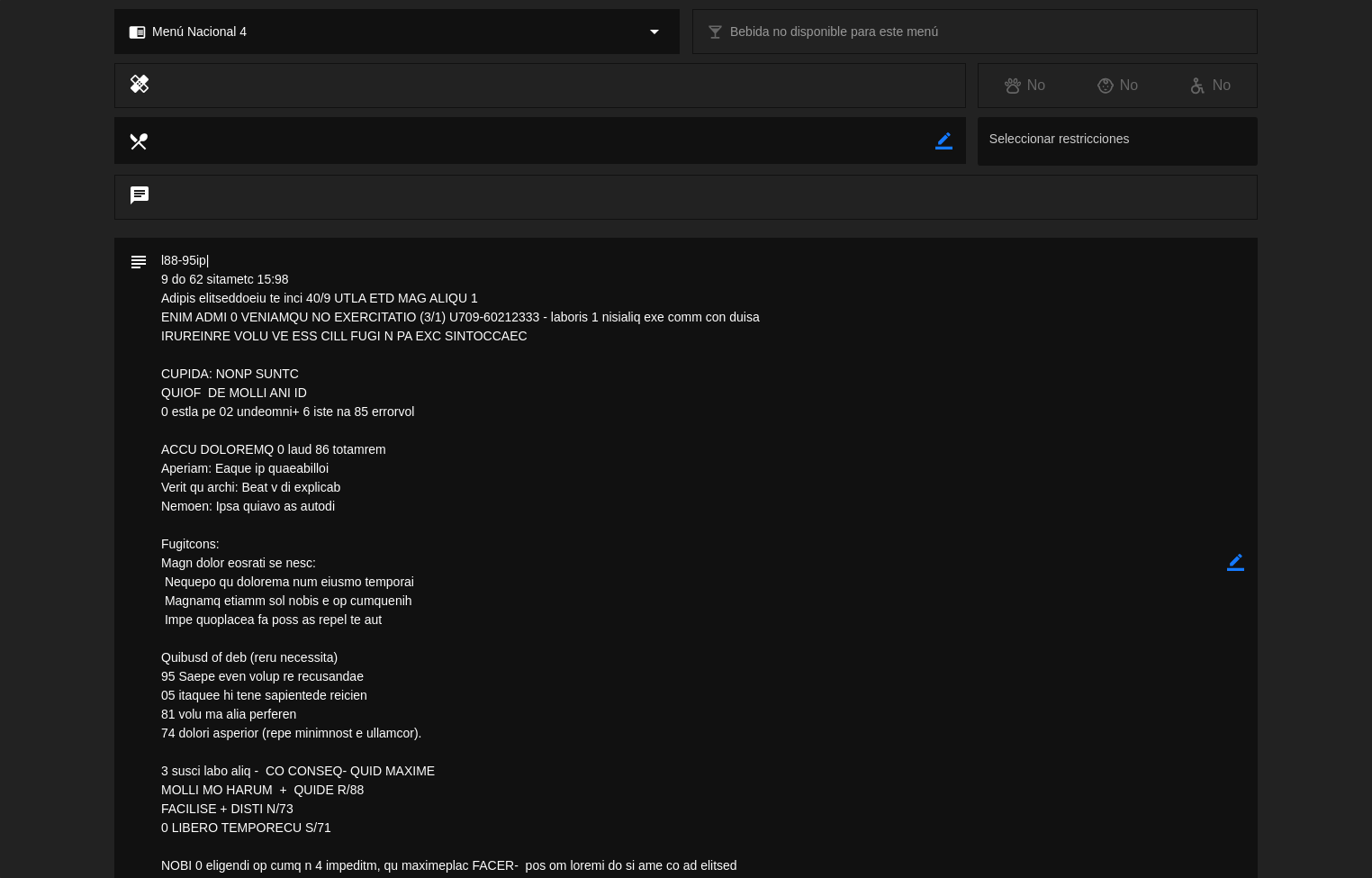
scroll to position [609, 0]
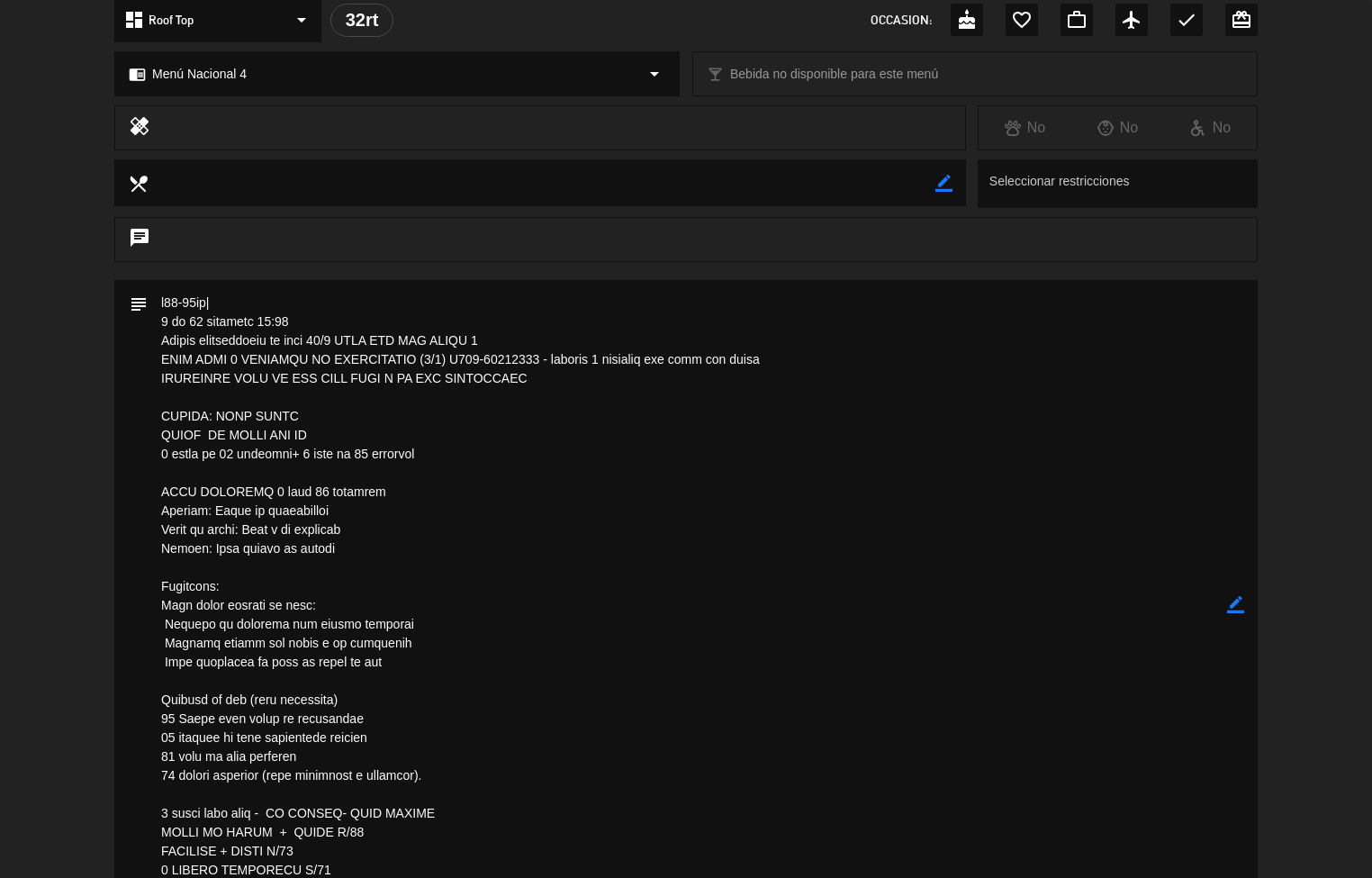
click at [420, 583] on textarea at bounding box center [687, 605] width 1079 height 650
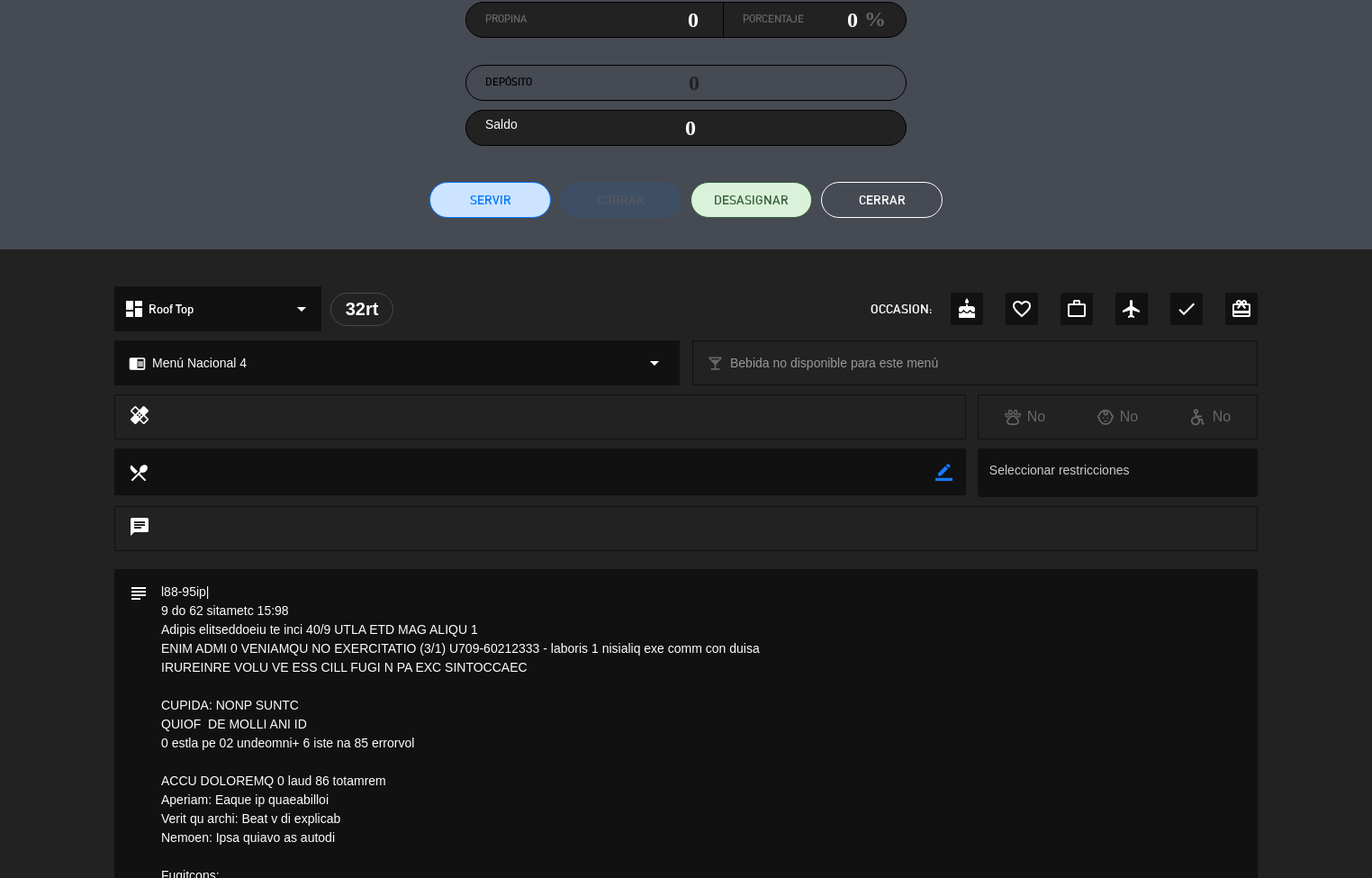
scroll to position [0, 0]
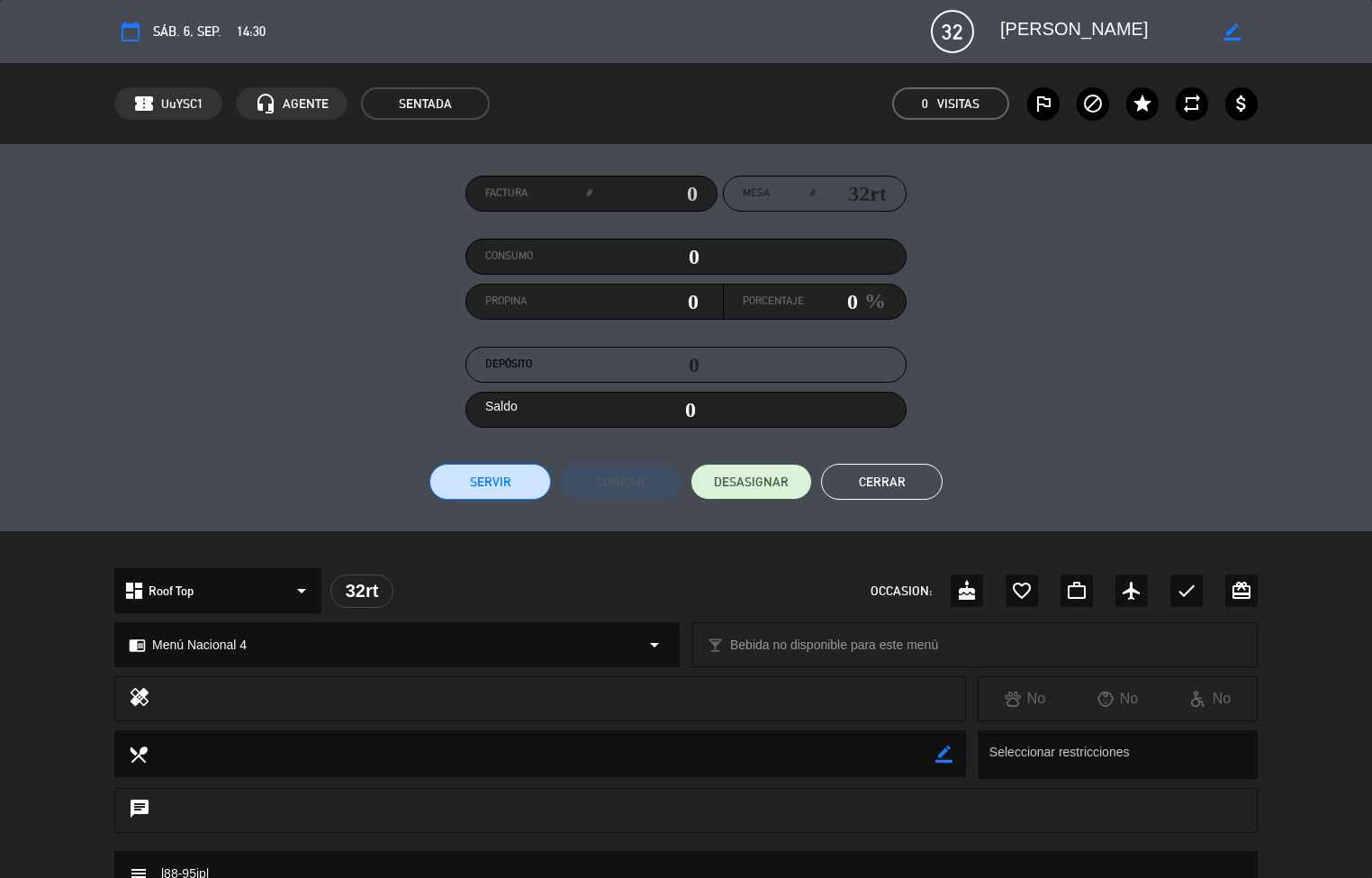
click at [889, 472] on button "Cerrar" at bounding box center [881, 481] width 122 height 36
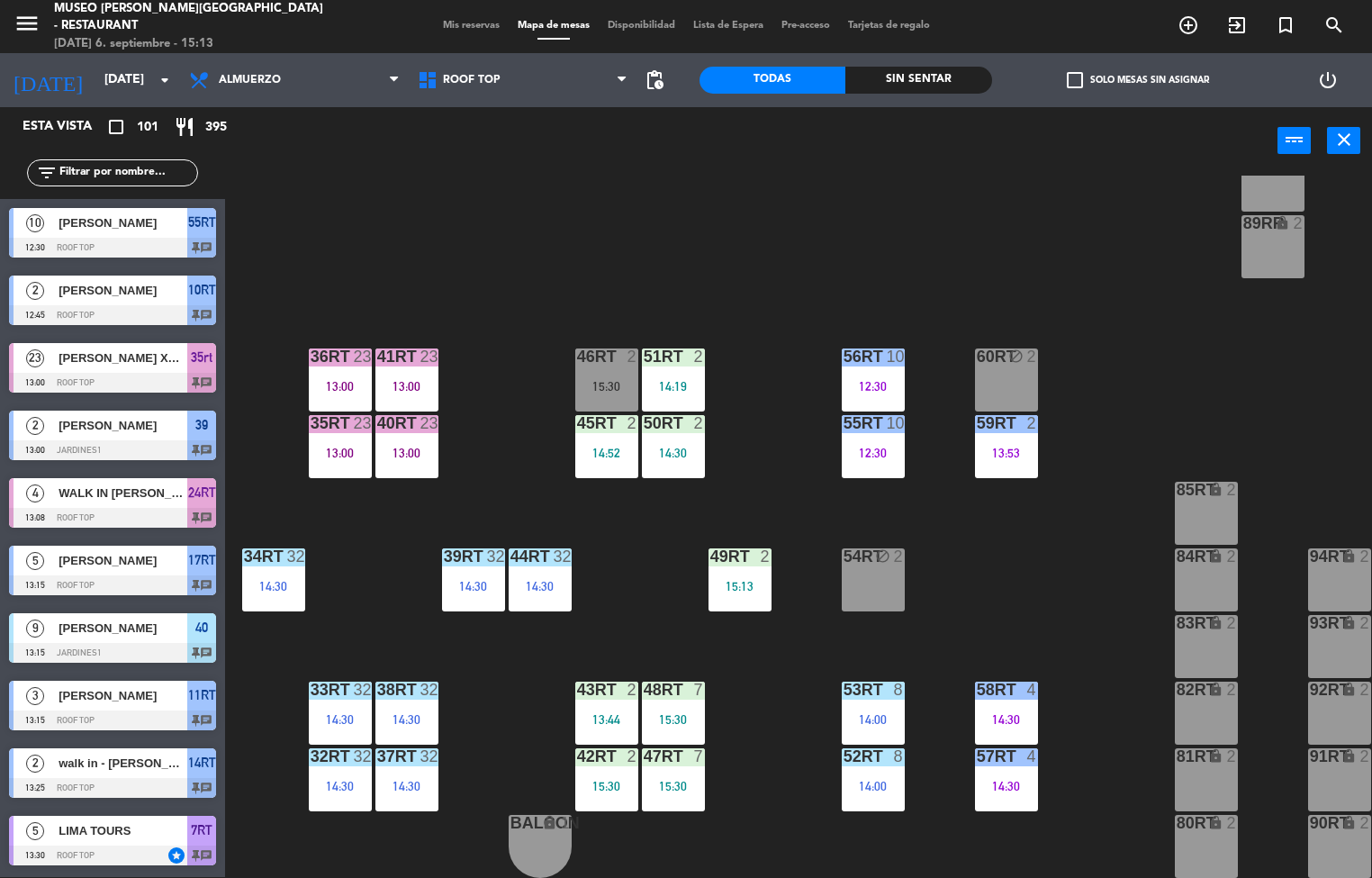
scroll to position [1, 0]
click at [935, 591] on div "18RT 5 13:45 16RT 5 16:15 28RT 2 14:00 80RR lock 2 27RT 4 13:35 7RT 5 13:30 S1R…" at bounding box center [805, 526] width 1133 height 702
click at [780, 454] on div "18RT 5 13:45 16RT 5 16:15 28RT 2 14:00 80RR lock 2 27RT 4 13:35 7RT 5 13:30 S1R…" at bounding box center [805, 526] width 1133 height 702
click at [592, 767] on div "42RT 2 15:30" at bounding box center [607, 780] width 63 height 63
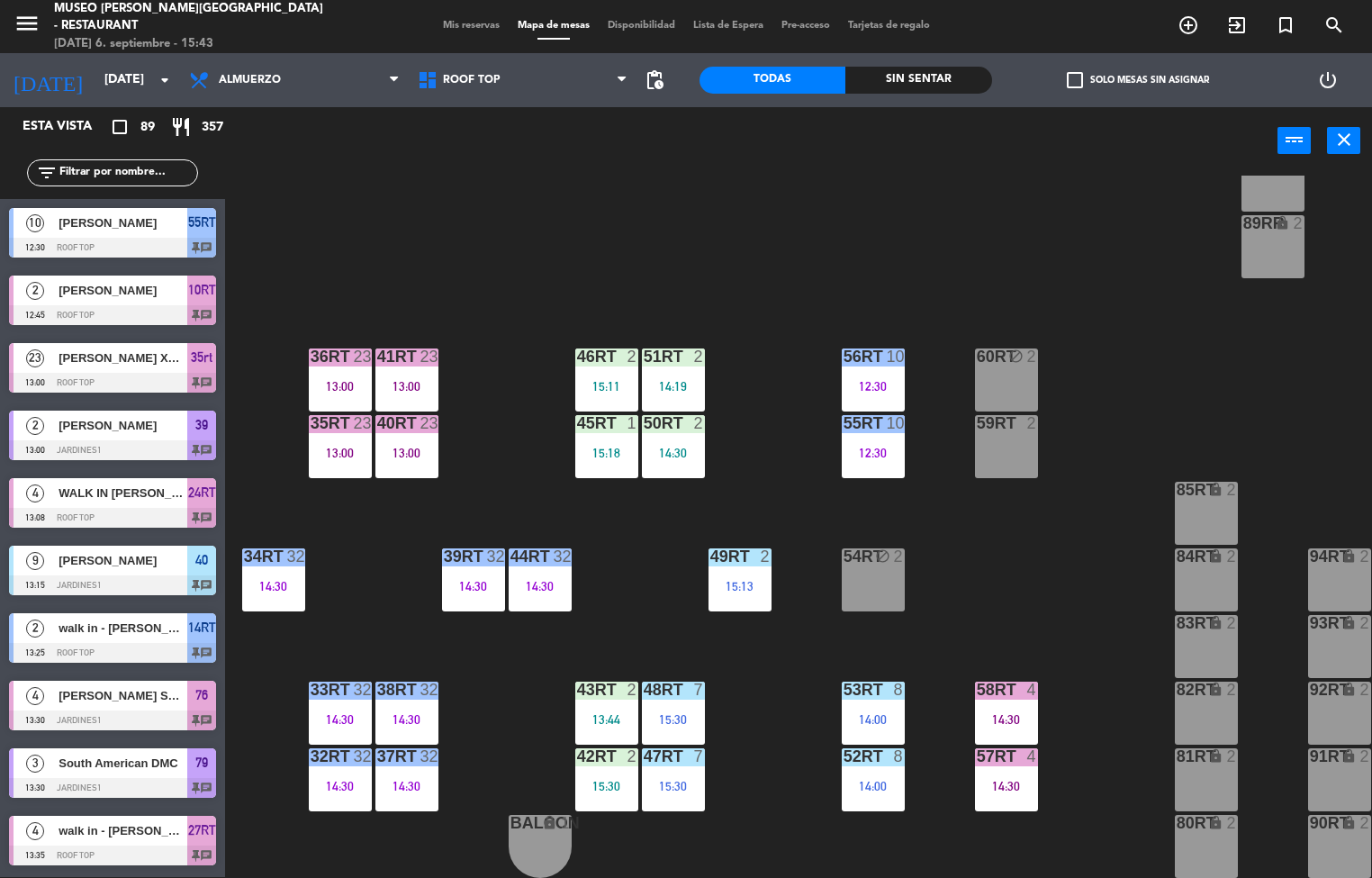
click at [1024, 560] on div "18RT 5 13:45 16RT 5 16:15 28RT 2 14:00 80RR lock 2 27RT 4 13:35 7RT 5 S1RT lock…" at bounding box center [805, 526] width 1133 height 702
click at [401, 780] on div "14:30" at bounding box center [407, 786] width 63 height 13
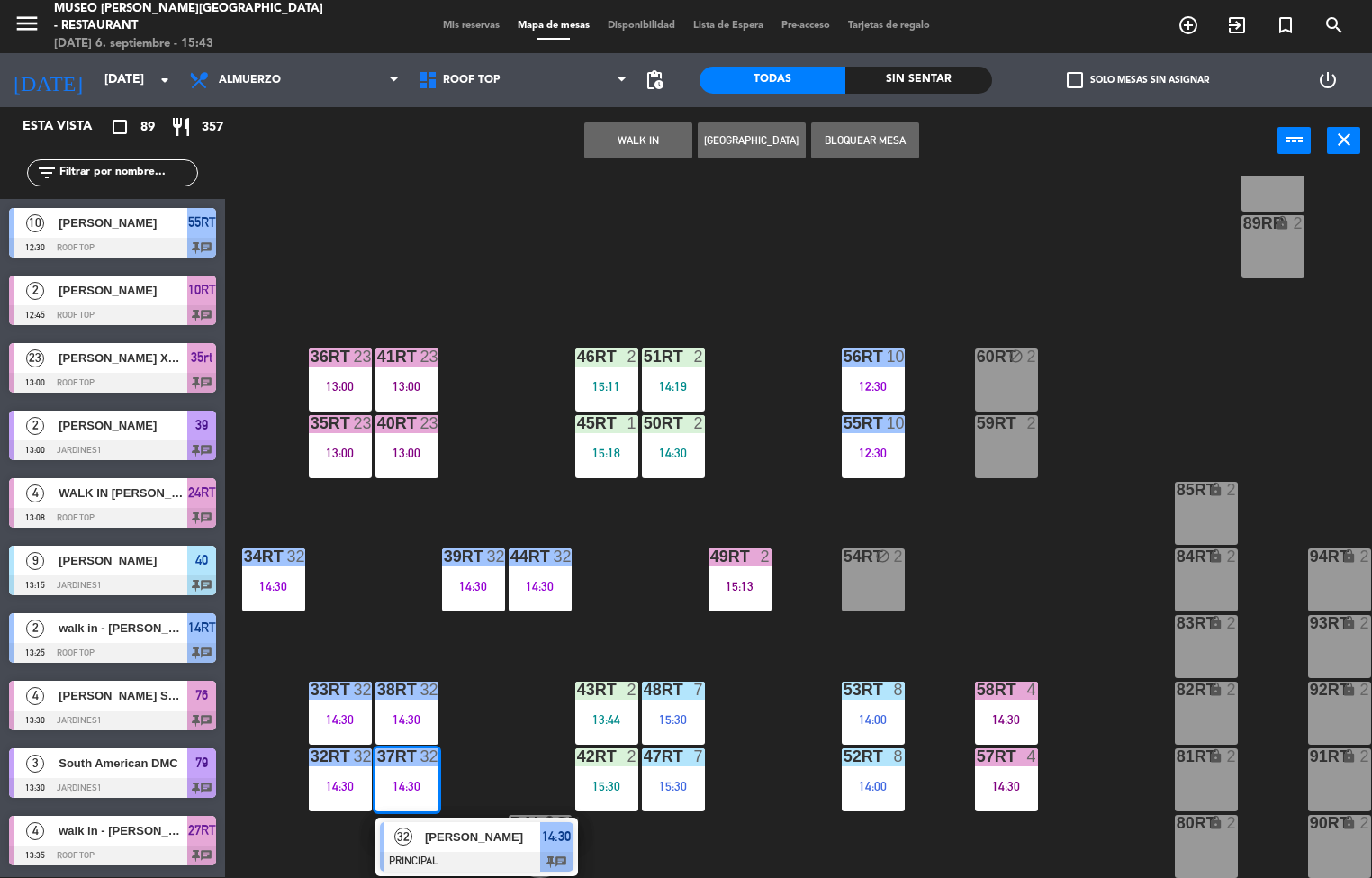
click at [509, 851] on div at bounding box center [477, 861] width 194 height 20
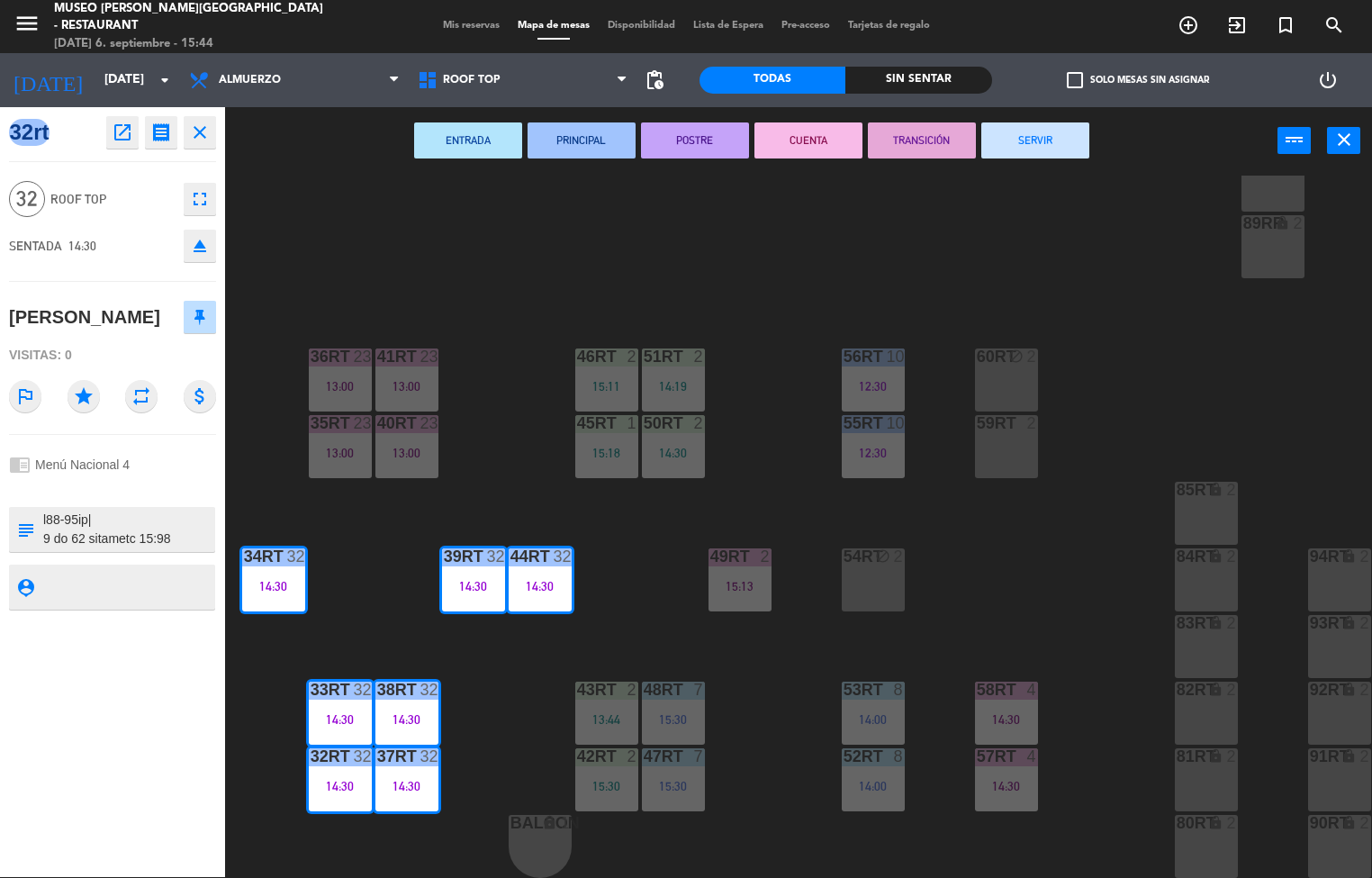
click at [511, 815] on div "balcon" at bounding box center [511, 823] width 1 height 16
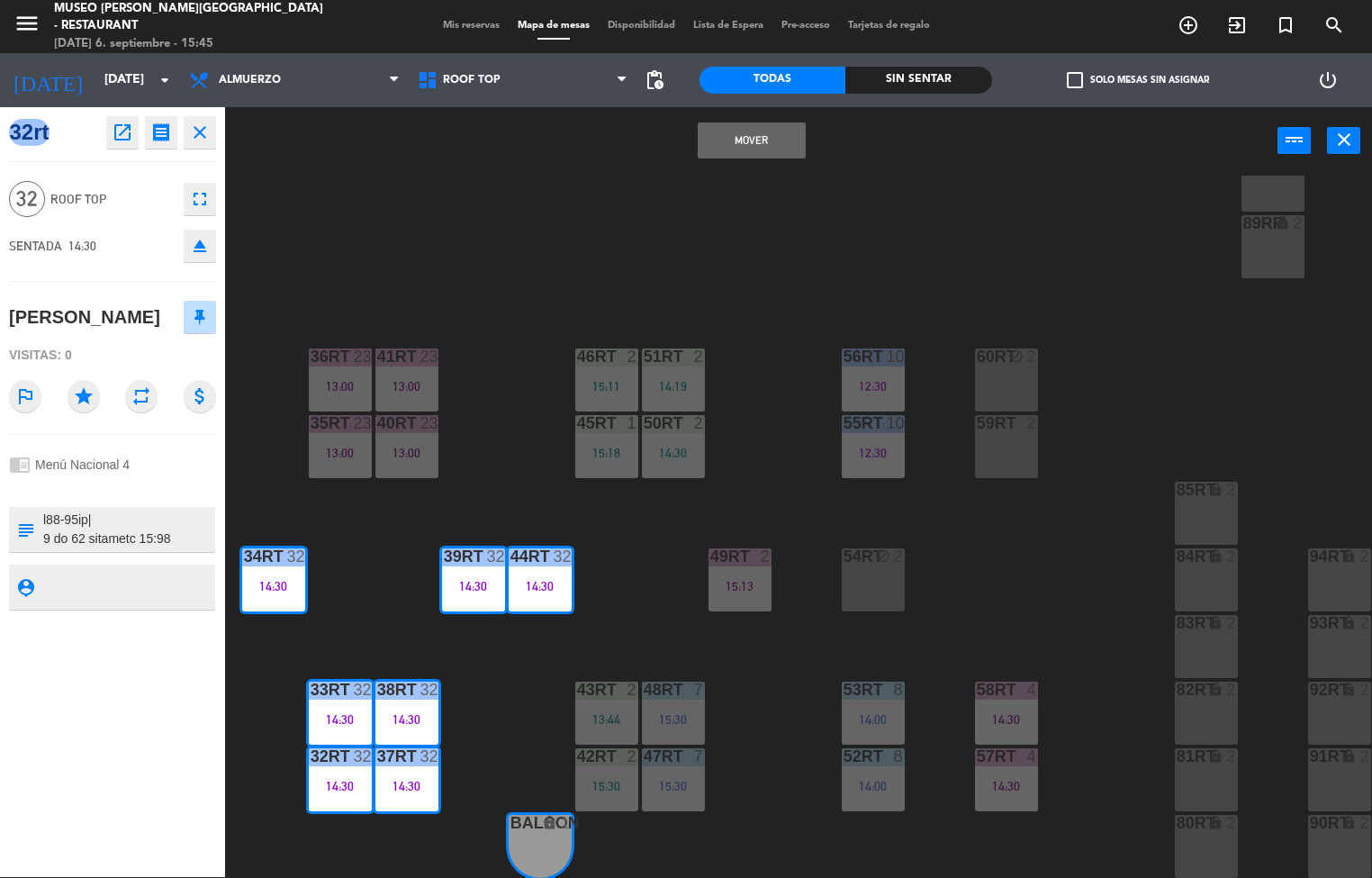
click at [119, 138] on icon "open_in_new" at bounding box center [123, 133] width 22 height 22
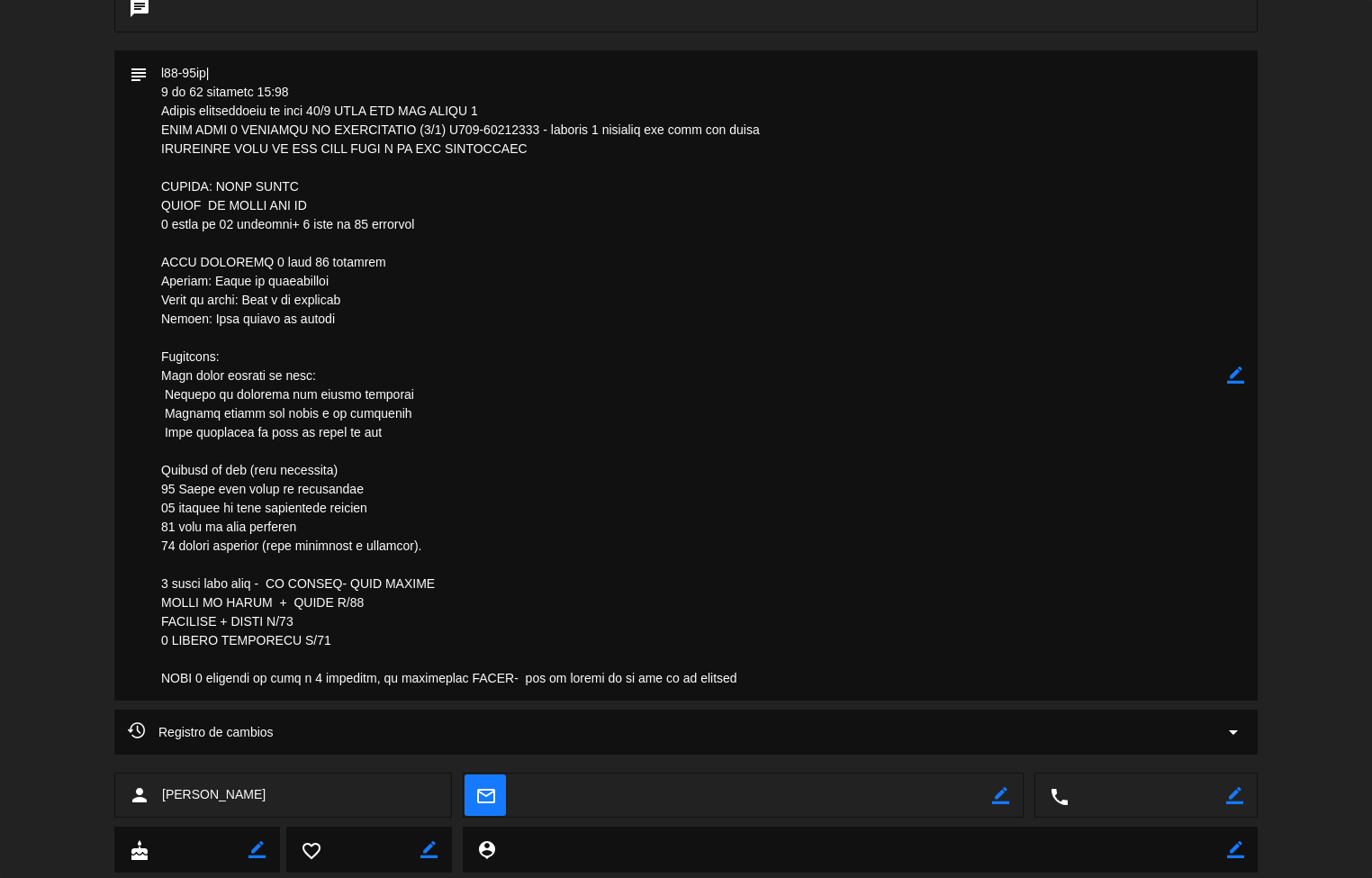
scroll to position [794, 0]
